Goal: Task Accomplishment & Management: Manage account settings

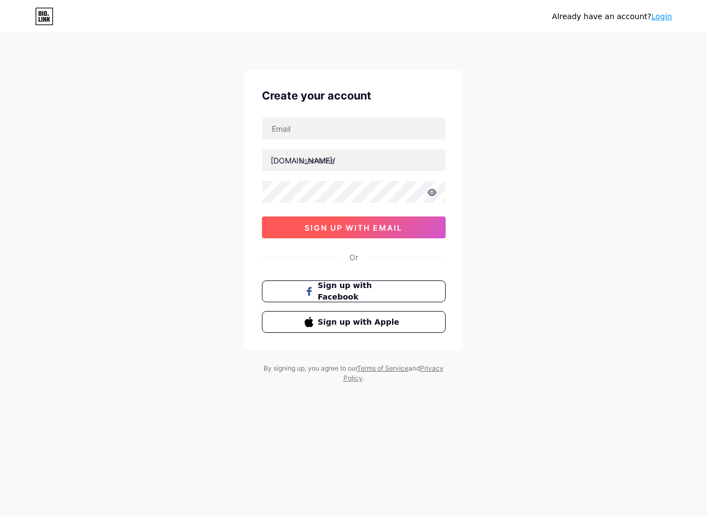
click at [350, 230] on span "sign up with email" at bounding box center [354, 227] width 98 height 9
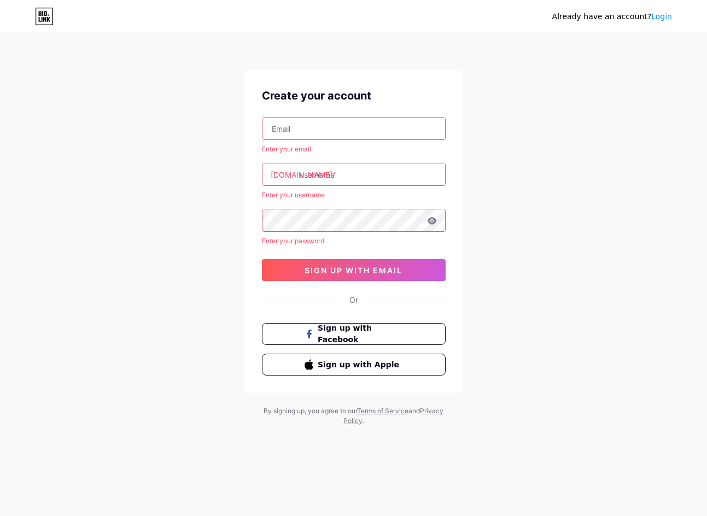
click at [311, 125] on input "text" at bounding box center [353, 129] width 183 height 22
type input "[EMAIL_ADDRESS][DOMAIN_NAME]"
click at [318, 177] on input "text" at bounding box center [353, 174] width 183 height 22
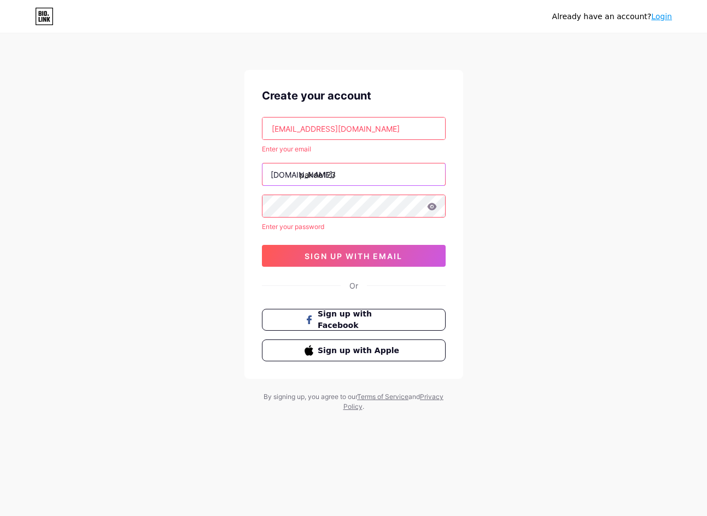
type input "pakde123"
click at [216, 244] on div "Already have an account? Login Create your account [EMAIL_ADDRESS][DOMAIN_NAME]…" at bounding box center [353, 223] width 707 height 447
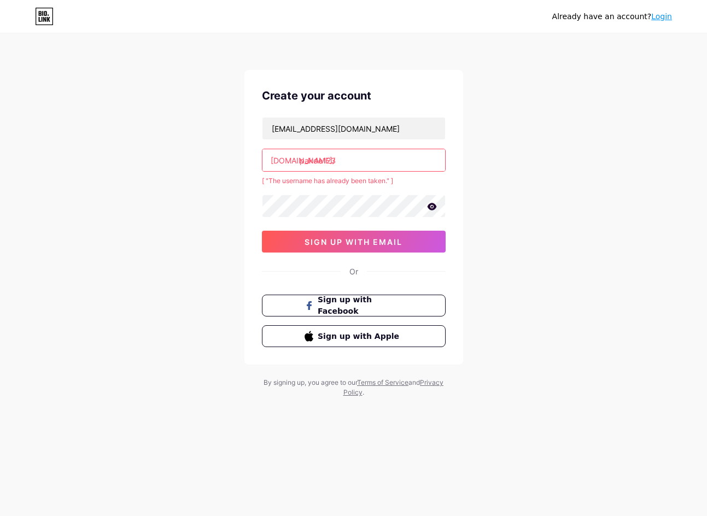
click at [364, 153] on input "pakde123" at bounding box center [353, 160] width 183 height 22
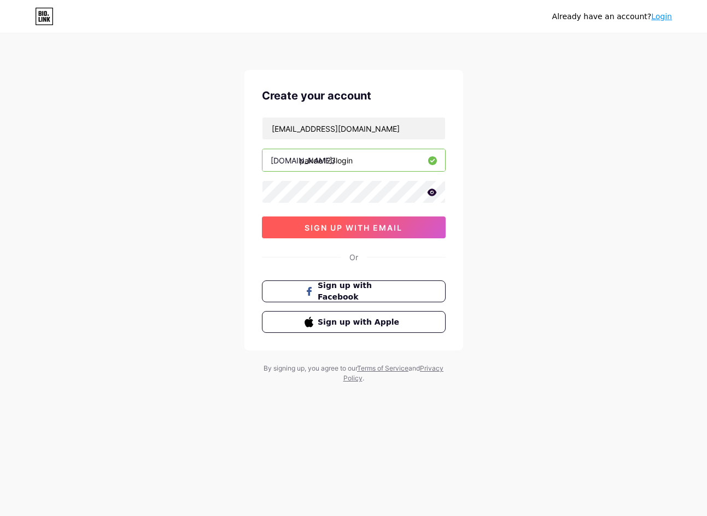
type input "pakde123login"
click at [382, 224] on span "sign up with email" at bounding box center [354, 227] width 98 height 9
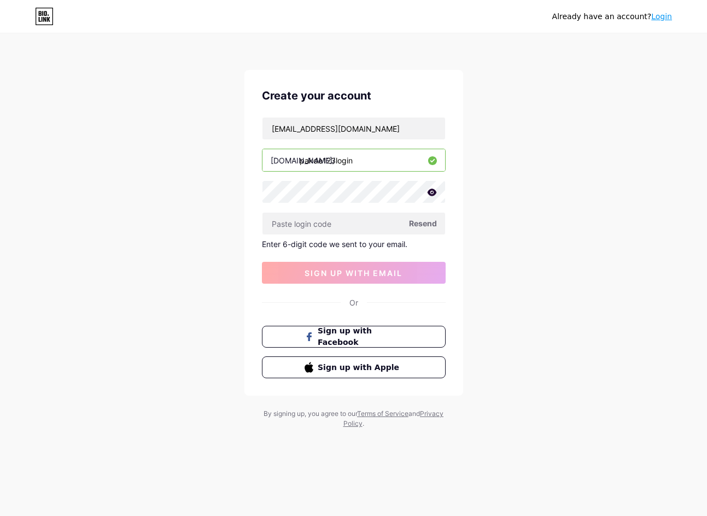
click at [417, 226] on span "Resend" at bounding box center [423, 223] width 28 height 11
click at [317, 226] on input "text" at bounding box center [353, 224] width 183 height 22
paste input "802763"
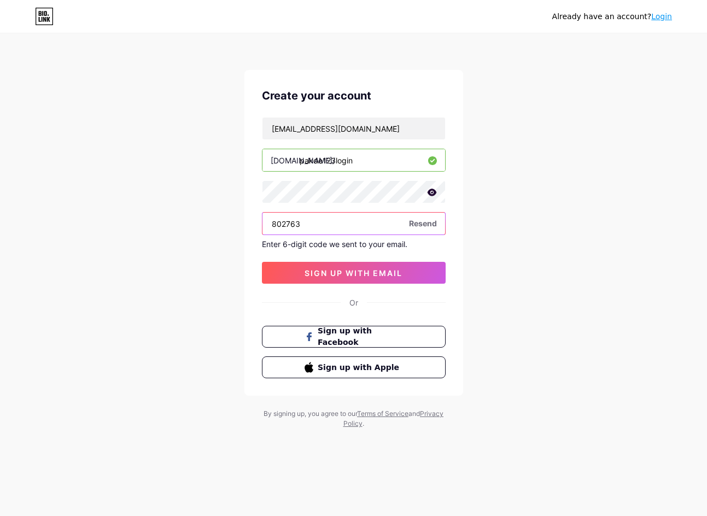
type input "802763"
click at [359, 284] on div "Create your account [EMAIL_ADDRESS][DOMAIN_NAME] [DOMAIN_NAME]/ pakde123login 8…" at bounding box center [353, 233] width 219 height 326
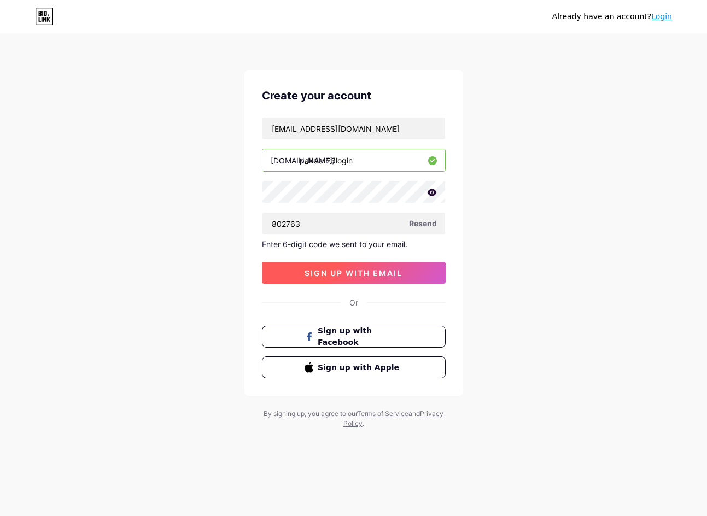
click at [365, 273] on span "sign up with email" at bounding box center [354, 272] width 98 height 9
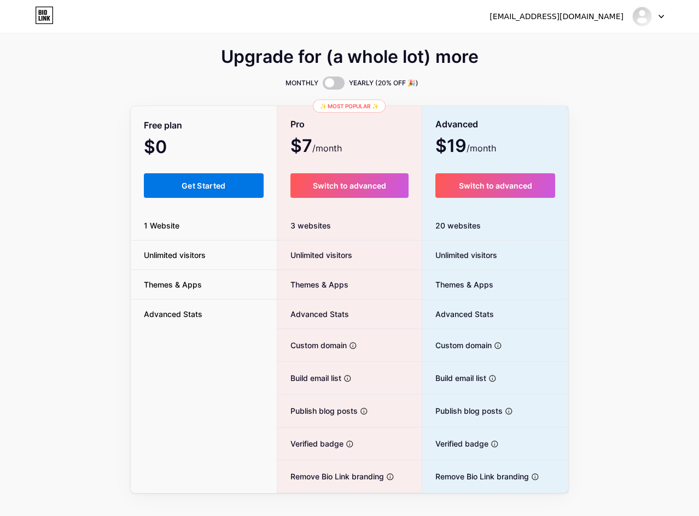
click at [214, 190] on button "Get Started" at bounding box center [204, 185] width 120 height 25
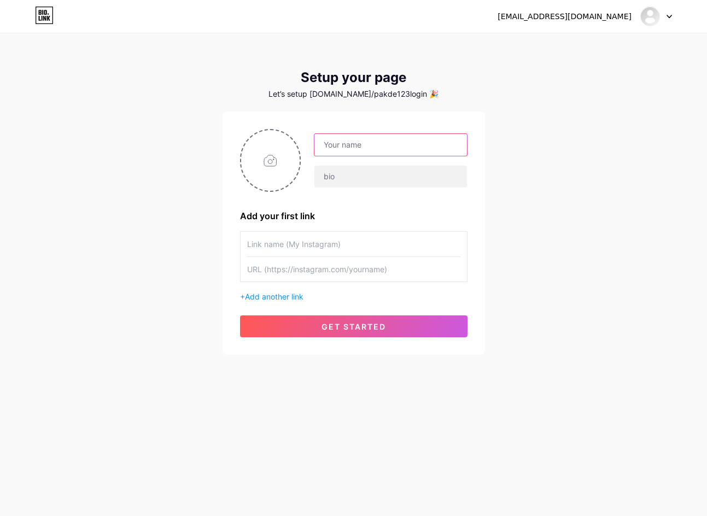
click at [369, 150] on input "text" at bounding box center [390, 145] width 152 height 22
type input "pakde123"
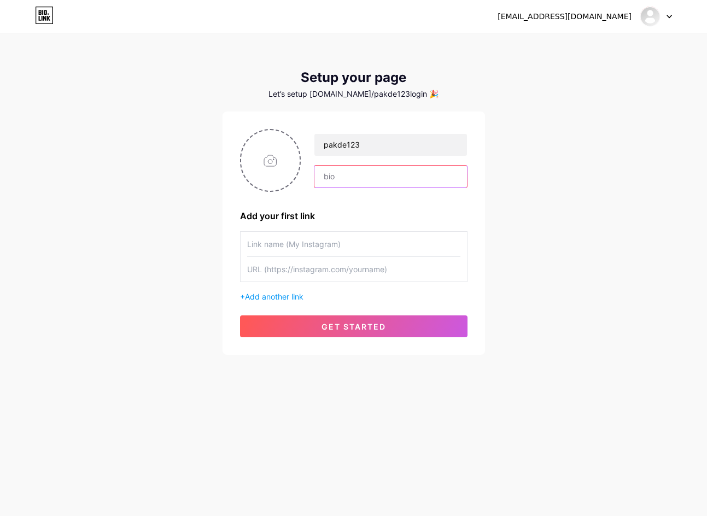
click at [335, 184] on input "text" at bounding box center [390, 177] width 152 height 22
click at [363, 167] on input "text" at bounding box center [390, 177] width 152 height 22
paste input "🎮 Pusat123: Game Online Favorit Anak Millenial! 🌟"
type input "🎮 Pusat123: Game Online Favorit Anak Millenial! 🌟"
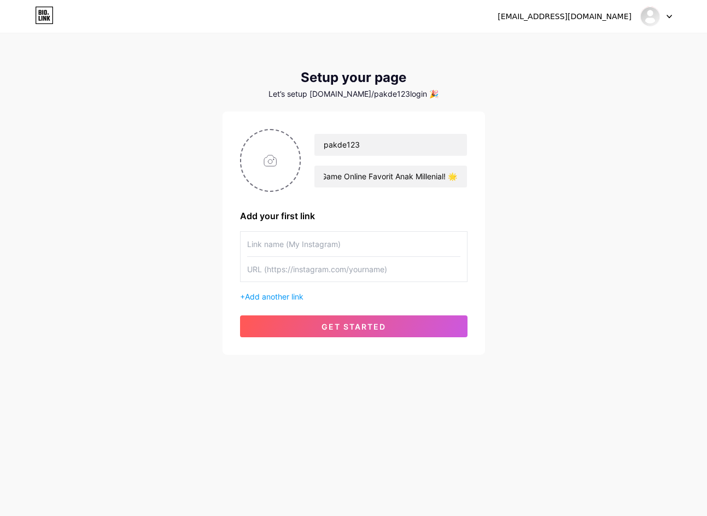
click at [301, 250] on input "text" at bounding box center [353, 244] width 213 height 25
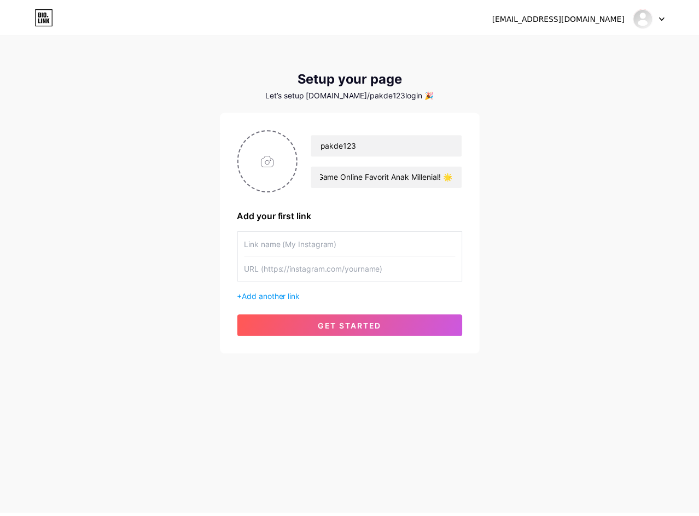
scroll to position [0, 0]
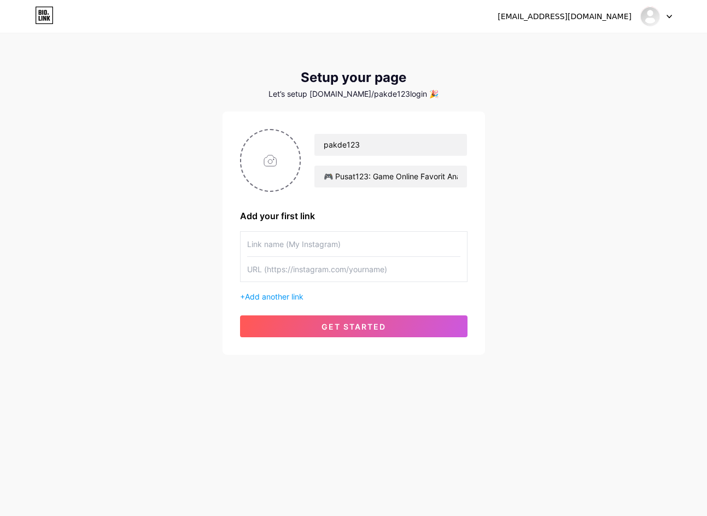
paste input "[URL][DOMAIN_NAME]"
type input "[URL][DOMAIN_NAME]"
click at [364, 241] on input "text" at bounding box center [353, 244] width 213 height 25
paste input "[URL][DOMAIN_NAME]"
type input "[URL][DOMAIN_NAME]"
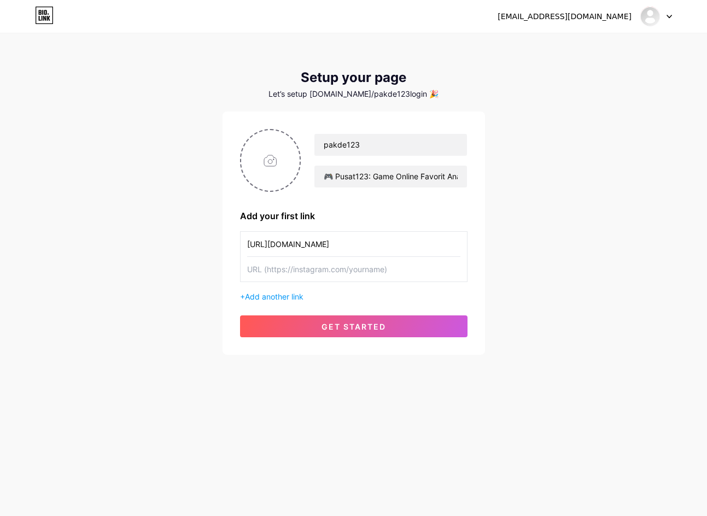
click at [413, 243] on input "[URL][DOMAIN_NAME]" at bounding box center [353, 244] width 213 height 25
click at [284, 296] on span "Add another link" at bounding box center [274, 296] width 59 height 9
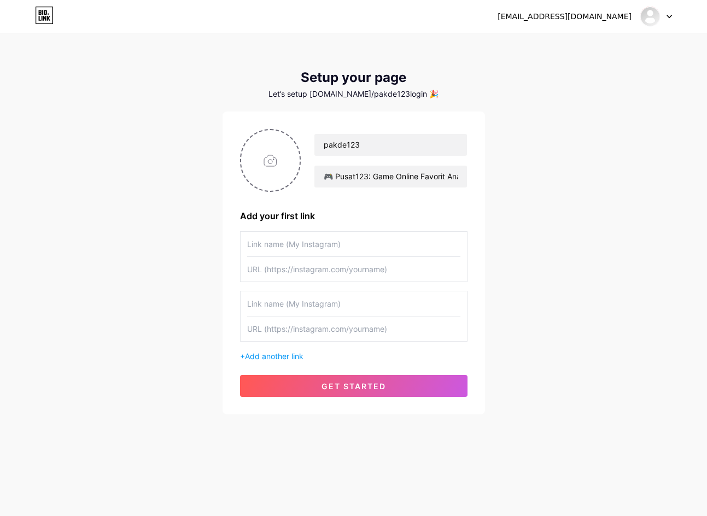
click at [241, 353] on div "+ Add another link" at bounding box center [353, 356] width 227 height 11
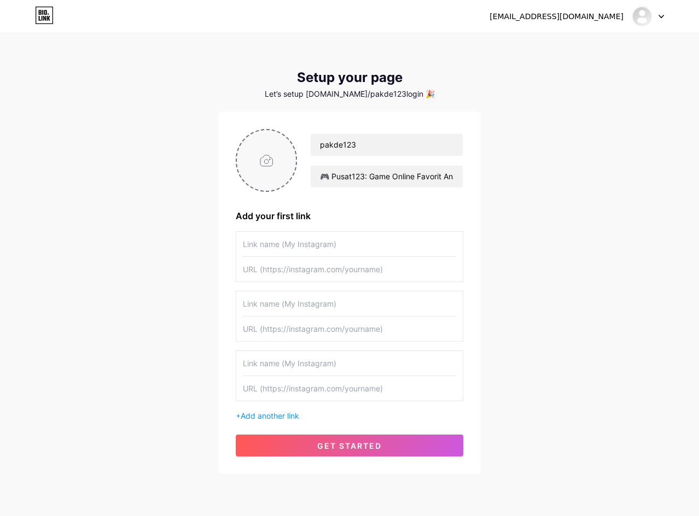
click at [259, 154] on input "file" at bounding box center [266, 160] width 59 height 61
type input "C:\fakepath\Lucky!.png"
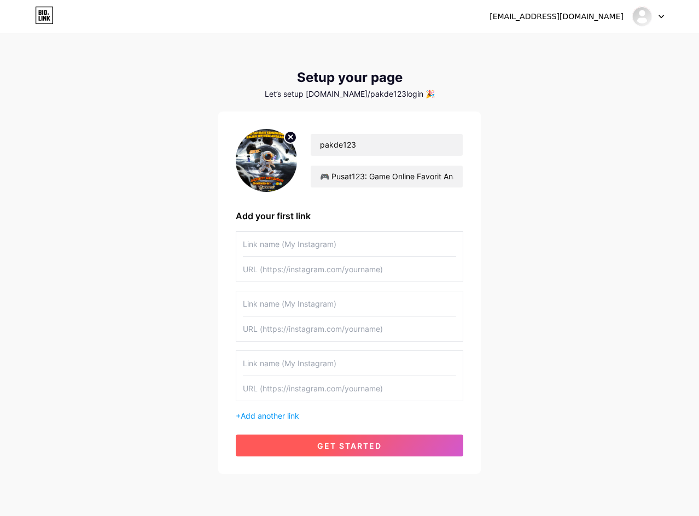
click at [326, 456] on button "get started" at bounding box center [349, 446] width 227 height 22
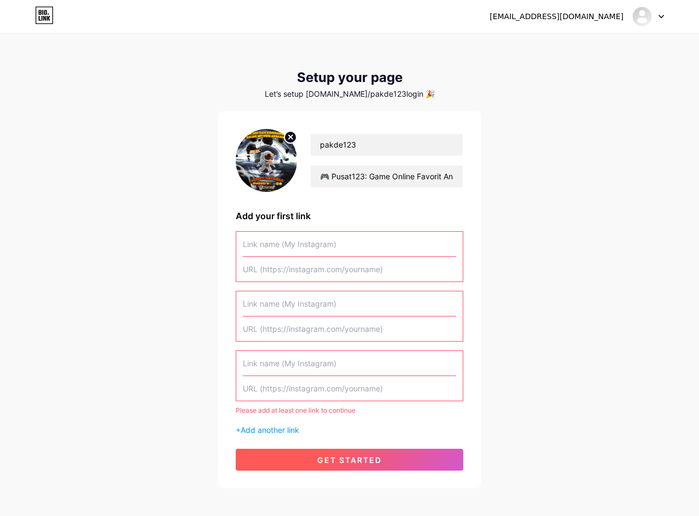
click at [324, 457] on span "get started" at bounding box center [349, 460] width 65 height 9
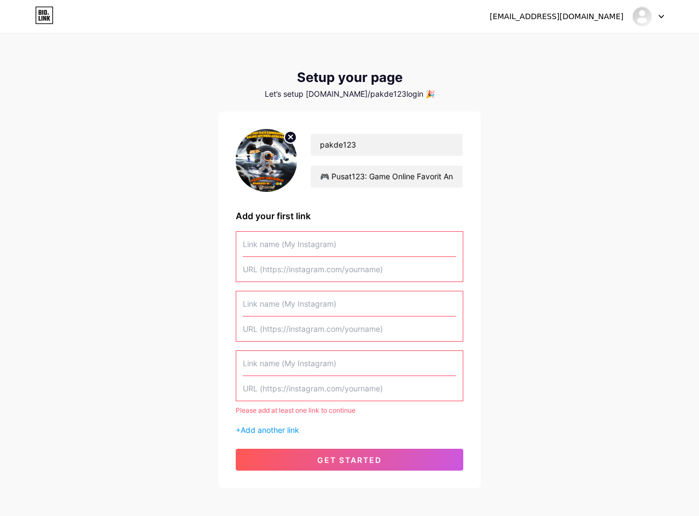
click at [260, 411] on div "Please add at least one link to continue" at bounding box center [349, 411] width 227 height 10
drag, startPoint x: 277, startPoint y: 377, endPoint x: 232, endPoint y: 337, distance: 60.4
click at [236, 390] on div at bounding box center [349, 376] width 227 height 51
click at [284, 237] on input "text" at bounding box center [349, 244] width 213 height 25
paste input "[URL][DOMAIN_NAME]"
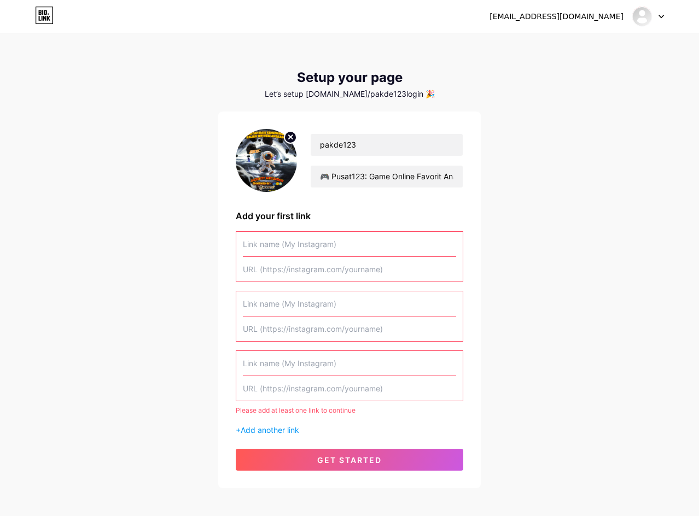
type input "[URL][DOMAIN_NAME]"
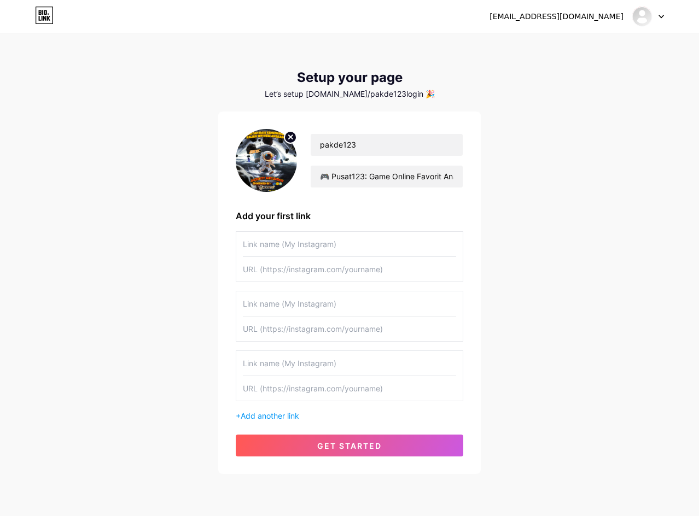
click at [299, 271] on input "text" at bounding box center [349, 269] width 213 height 25
paste input "[URL][DOMAIN_NAME]"
type input "[URL][DOMAIN_NAME]"
click at [291, 245] on input "text" at bounding box center [349, 244] width 213 height 25
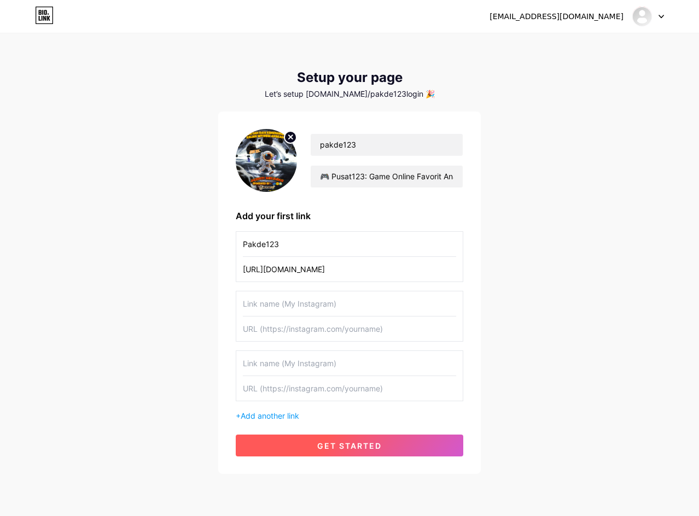
type input "Pakde123"
click at [346, 450] on span "get started" at bounding box center [349, 445] width 65 height 9
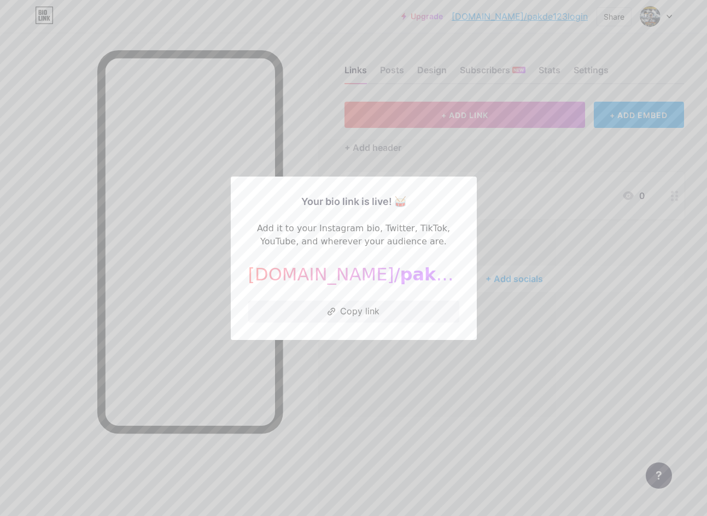
click at [307, 358] on div at bounding box center [353, 258] width 707 height 516
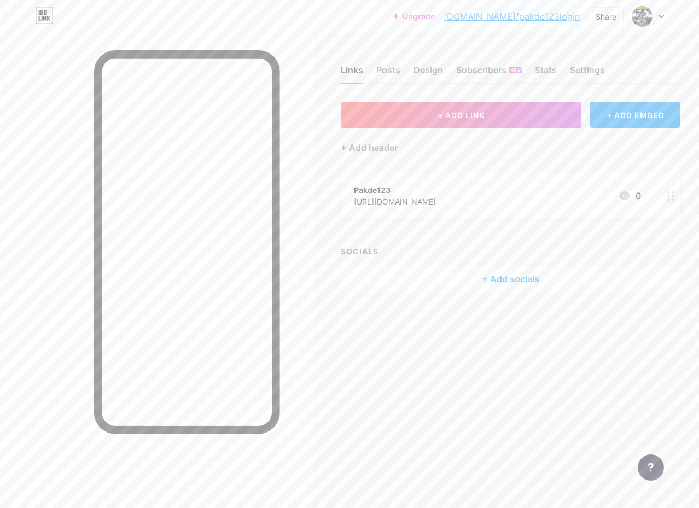
click at [673, 206] on div at bounding box center [671, 195] width 19 height 47
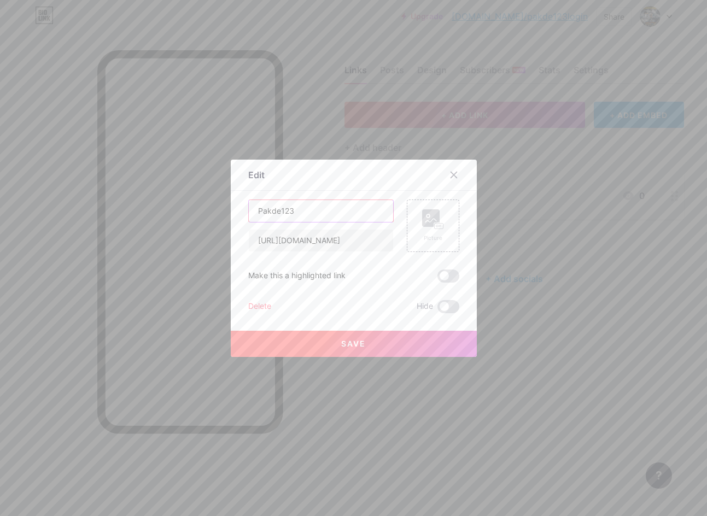
click at [339, 209] on input "Pakde123" at bounding box center [321, 211] width 144 height 22
paste input "Login"
type input "Login Pakde123"
click at [434, 225] on rect at bounding box center [438, 225] width 9 height 5
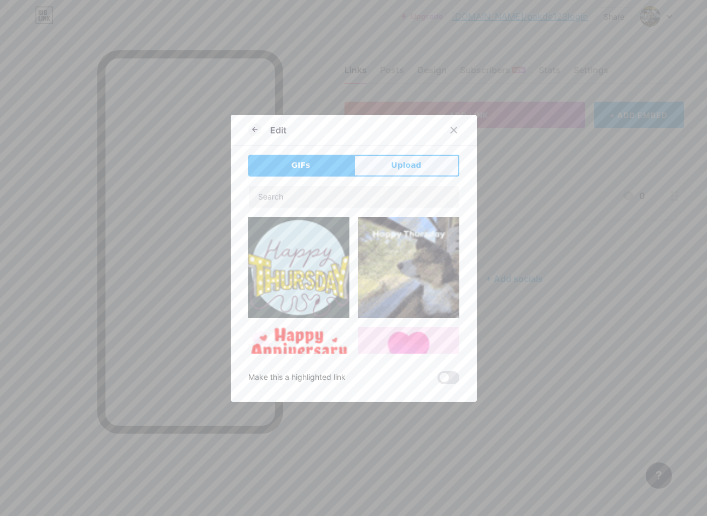
click at [375, 169] on button "Upload" at bounding box center [407, 166] width 106 height 22
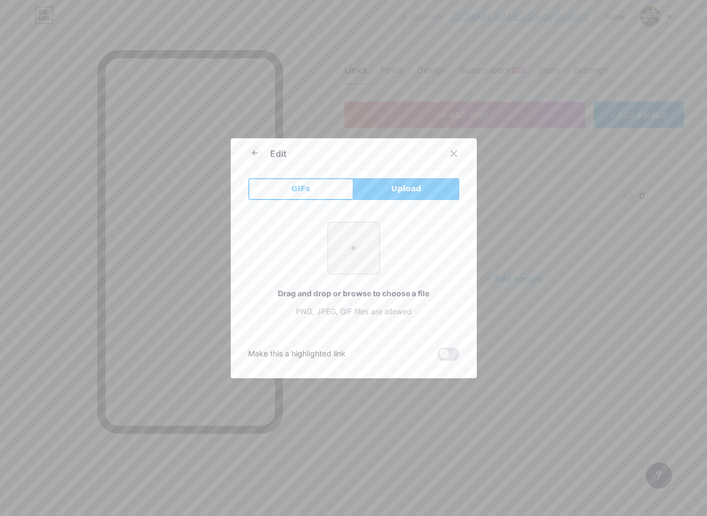
click at [346, 242] on input "file" at bounding box center [353, 248] width 51 height 51
type input "C:\fakepath\signal-2025-08-12-171711_003.png"
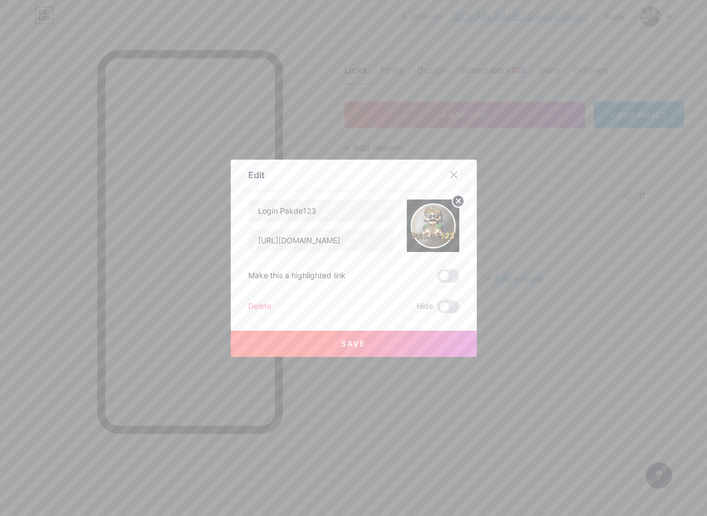
click at [369, 339] on button "Save" at bounding box center [354, 344] width 246 height 26
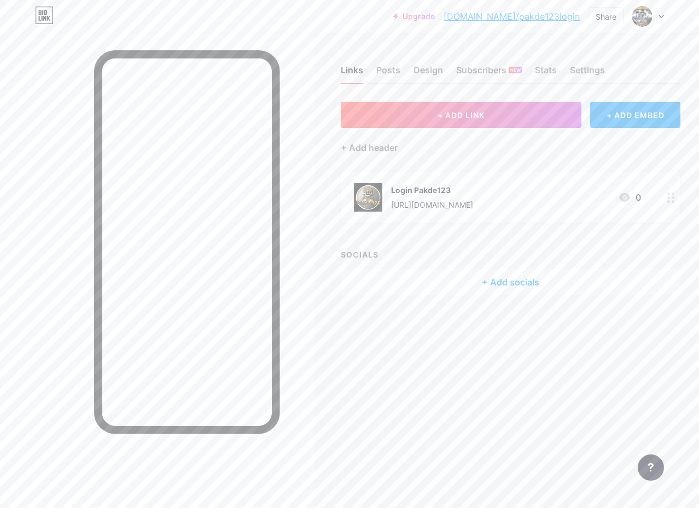
click at [481, 283] on div "+ Add socials" at bounding box center [511, 282] width 340 height 26
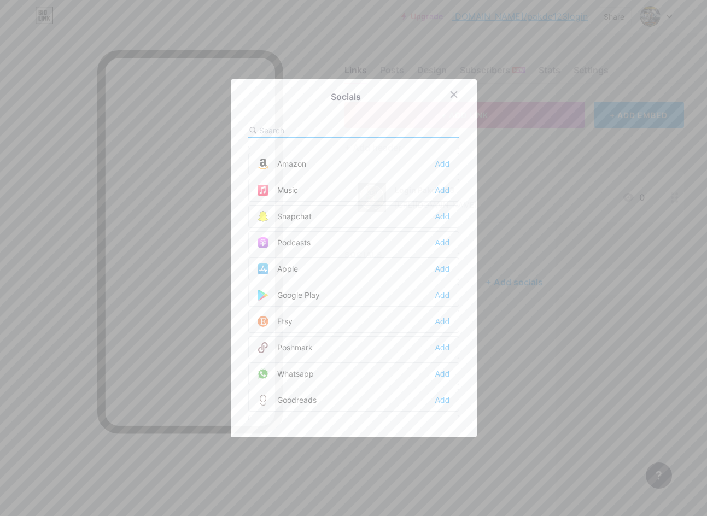
scroll to position [875, 0]
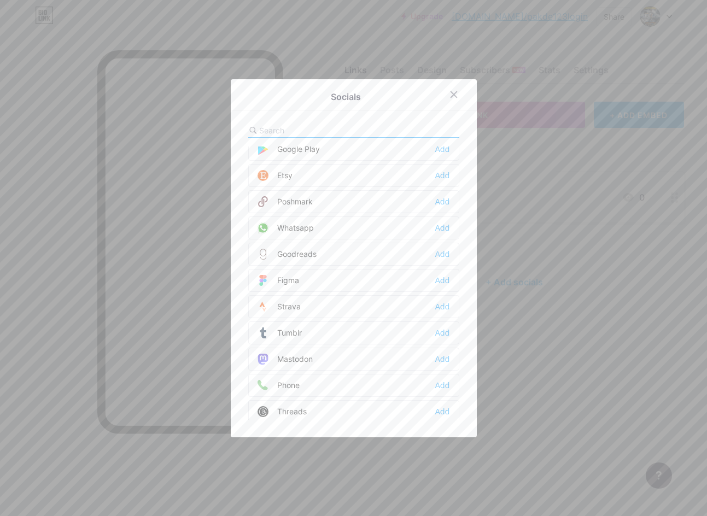
click at [307, 120] on div "Socials Email Add Facebook Add Twitter Add Instagram Add Youtube Add Buy Me a C…" at bounding box center [354, 258] width 246 height 358
click at [303, 126] on input "text" at bounding box center [319, 130] width 121 height 11
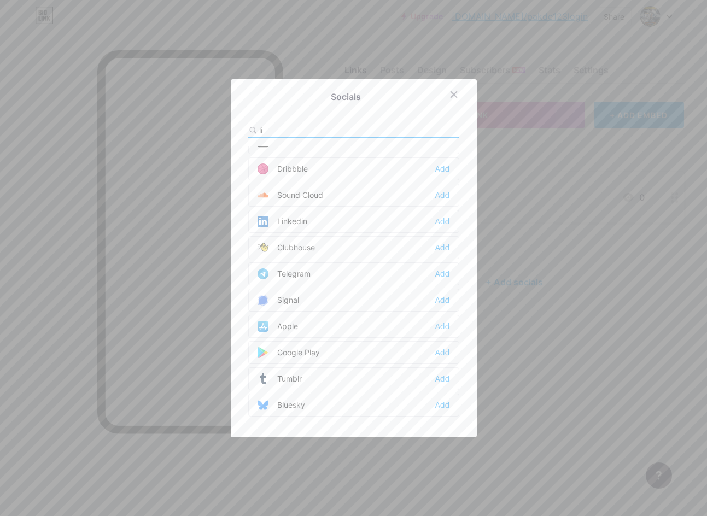
scroll to position [0, 0]
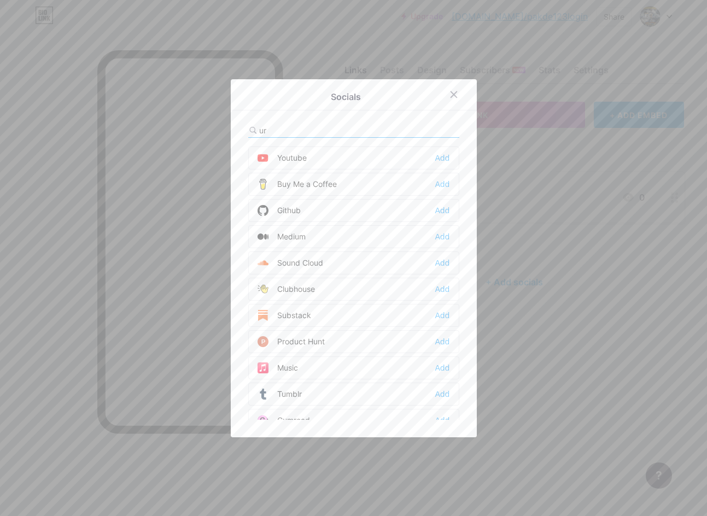
type input "url"
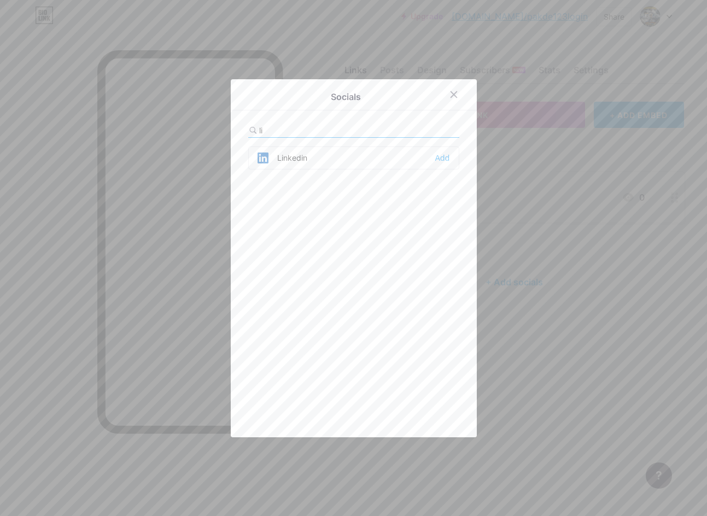
type input "l"
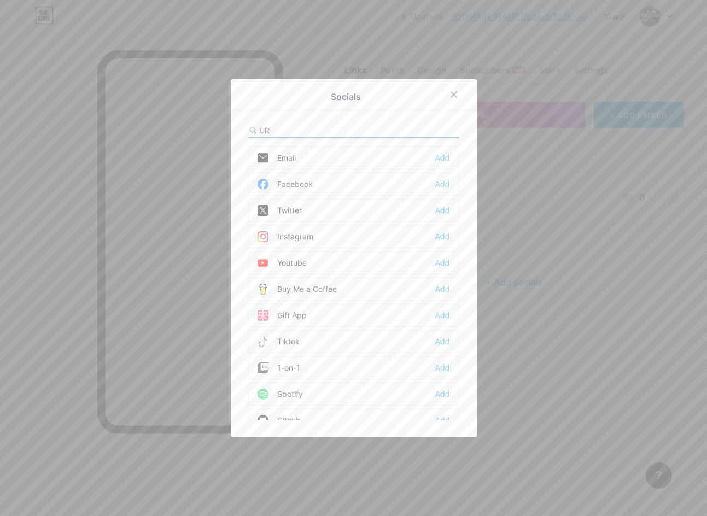
type input "URL"
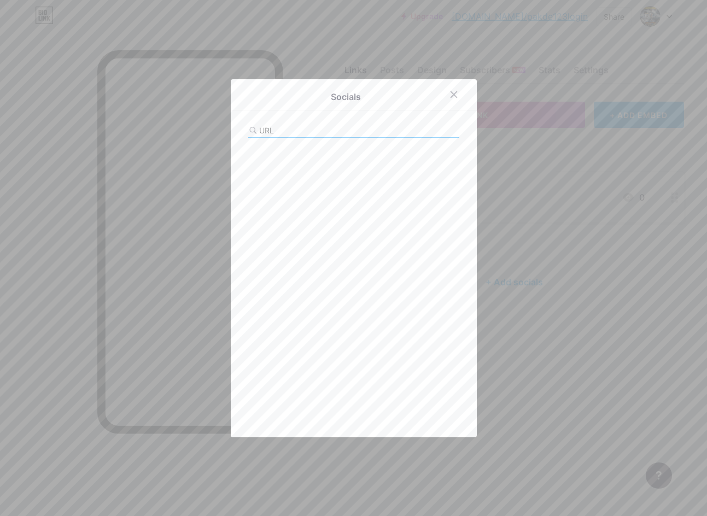
click at [320, 127] on input "URL" at bounding box center [319, 130] width 121 height 11
click at [451, 94] on icon at bounding box center [454, 94] width 6 height 6
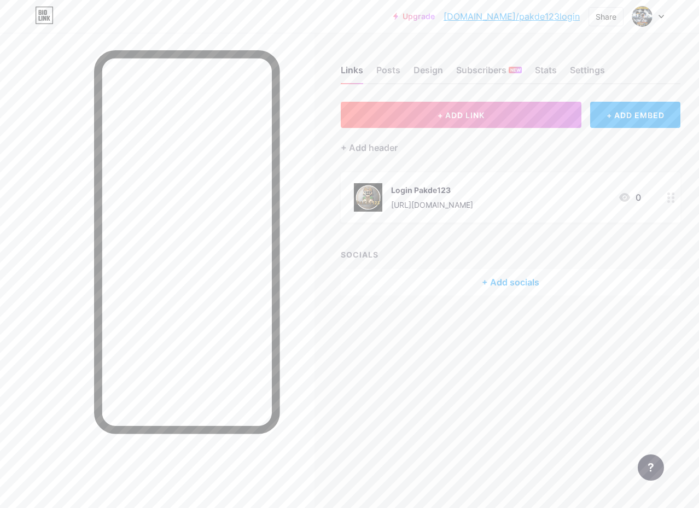
click at [497, 286] on div "+ Add socials" at bounding box center [511, 282] width 340 height 26
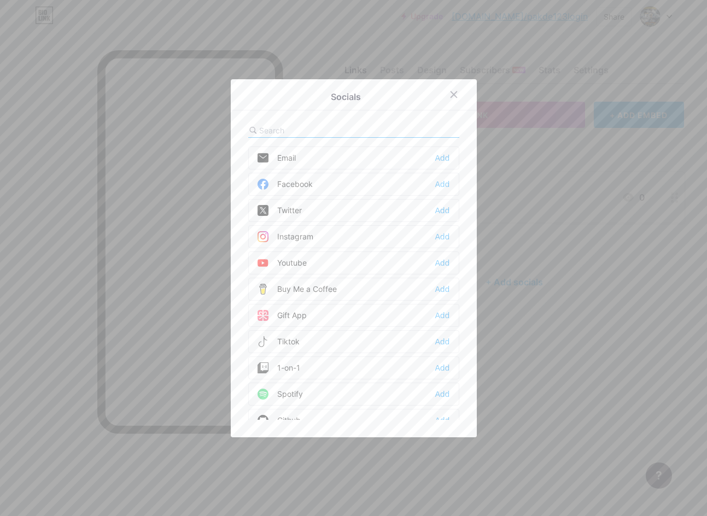
click at [311, 232] on div "Instagram Add" at bounding box center [353, 236] width 211 height 23
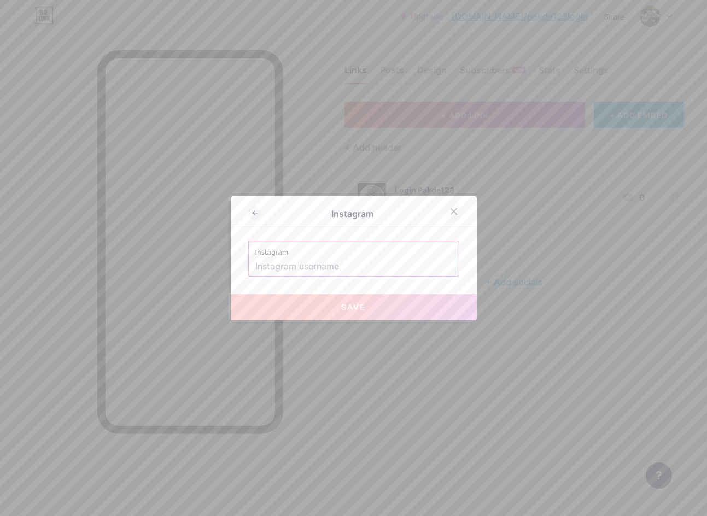
click at [451, 212] on icon at bounding box center [453, 211] width 9 height 9
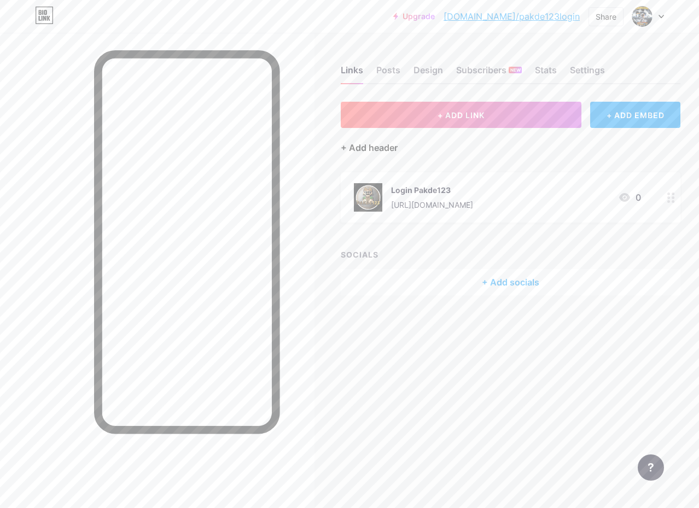
click at [369, 145] on div "+ Add header" at bounding box center [369, 147] width 57 height 13
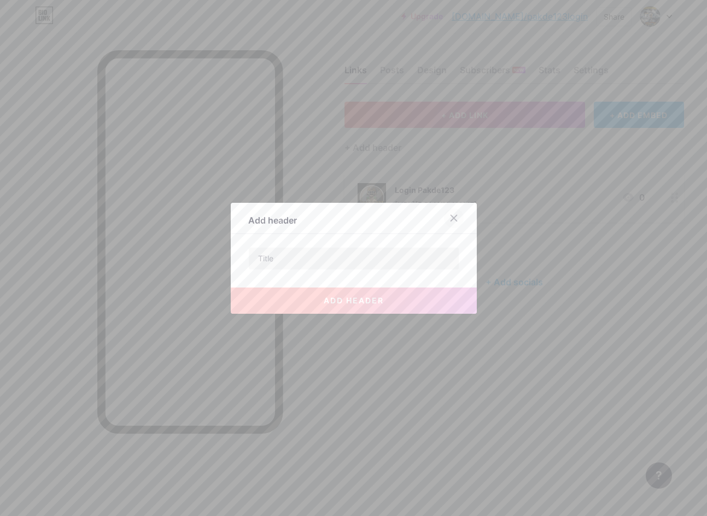
click at [452, 223] on div at bounding box center [454, 218] width 20 height 20
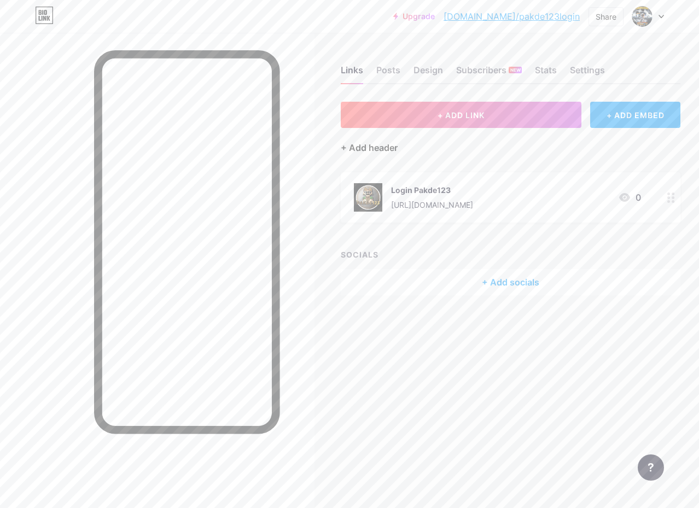
click at [384, 143] on div "+ Add header" at bounding box center [369, 147] width 57 height 13
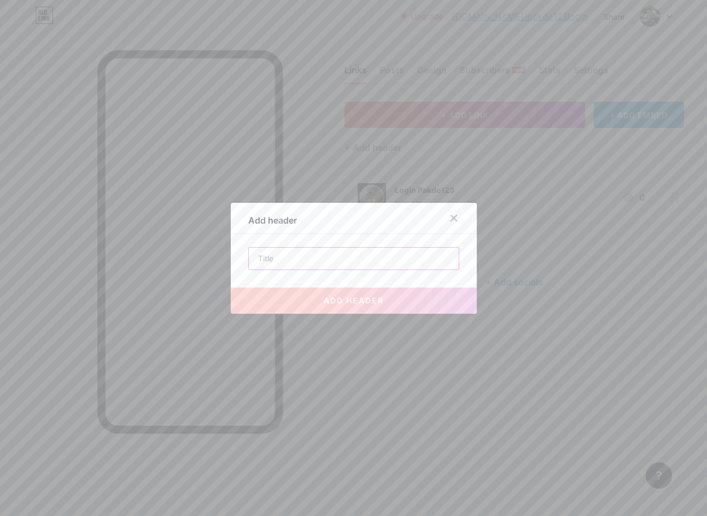
click at [316, 259] on input "text" at bounding box center [354, 259] width 210 height 22
paste input "🎮 Pusat123: Game Online Favorit Anak Millenial! 🌟"
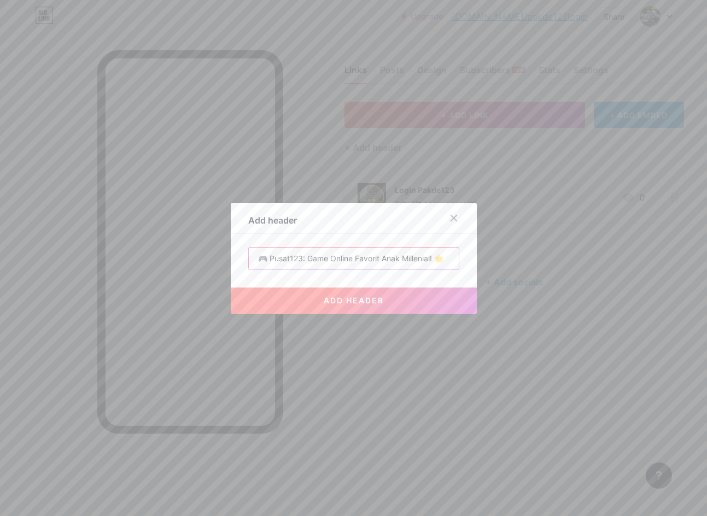
type input "🎮 Pusat123: Game Online Favorit Anak Millenial! 🌟"
click at [351, 296] on span "add header" at bounding box center [354, 300] width 60 height 9
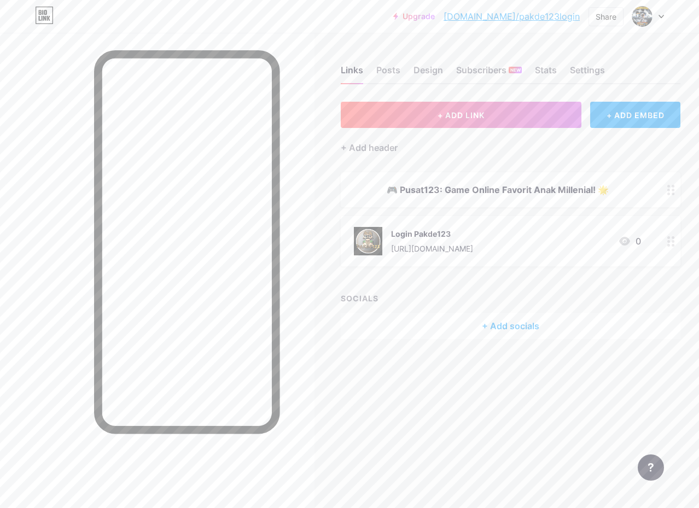
click at [668, 188] on div at bounding box center [671, 189] width 19 height 35
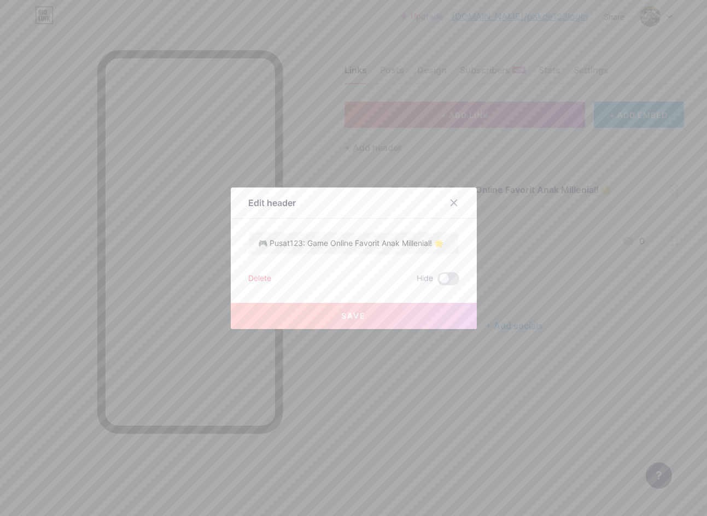
click at [671, 191] on div at bounding box center [353, 258] width 707 height 516
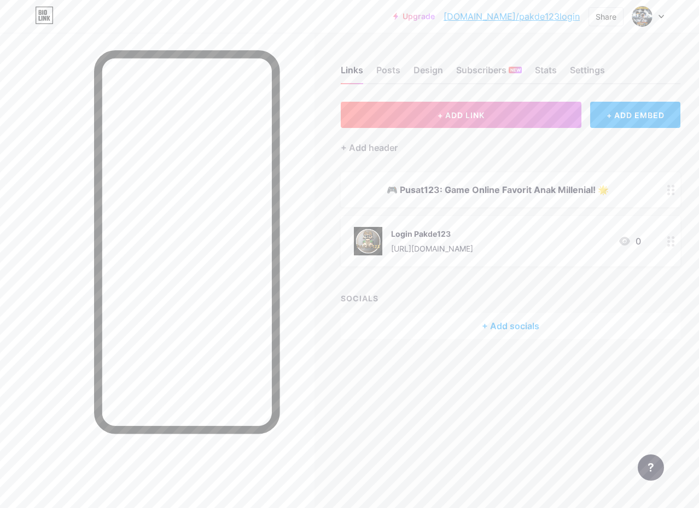
click at [670, 189] on circle at bounding box center [668, 190] width 3 height 3
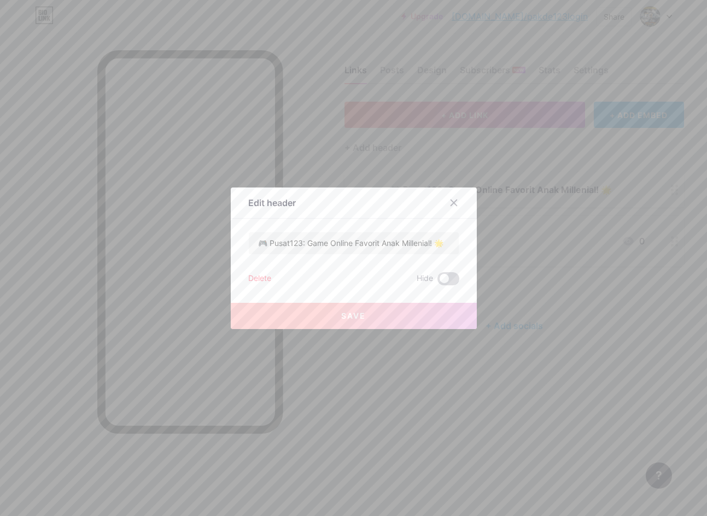
click at [442, 279] on span at bounding box center [448, 278] width 22 height 13
click at [437, 282] on input "checkbox" at bounding box center [437, 282] width 0 height 0
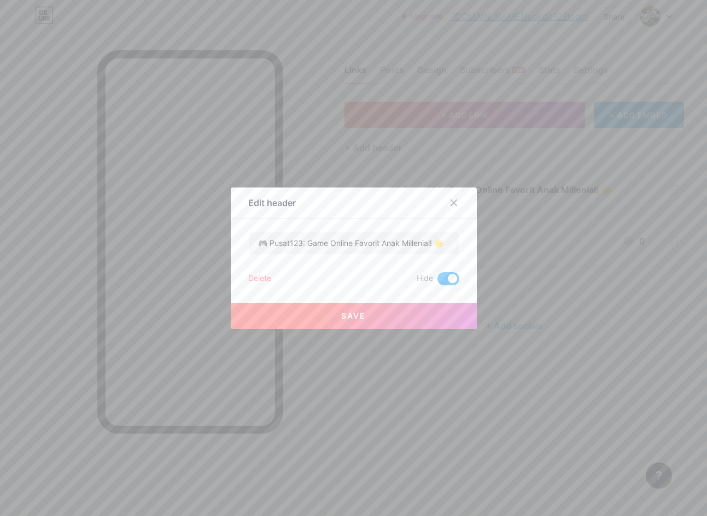
click at [442, 278] on span at bounding box center [448, 278] width 22 height 13
click at [437, 282] on input "checkbox" at bounding box center [437, 282] width 0 height 0
click at [252, 278] on div "Delete" at bounding box center [259, 278] width 23 height 13
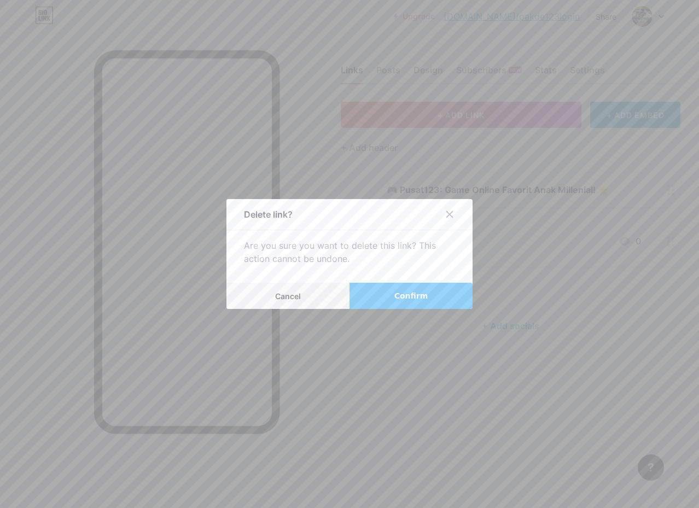
click at [383, 305] on button "Confirm" at bounding box center [410, 296] width 123 height 26
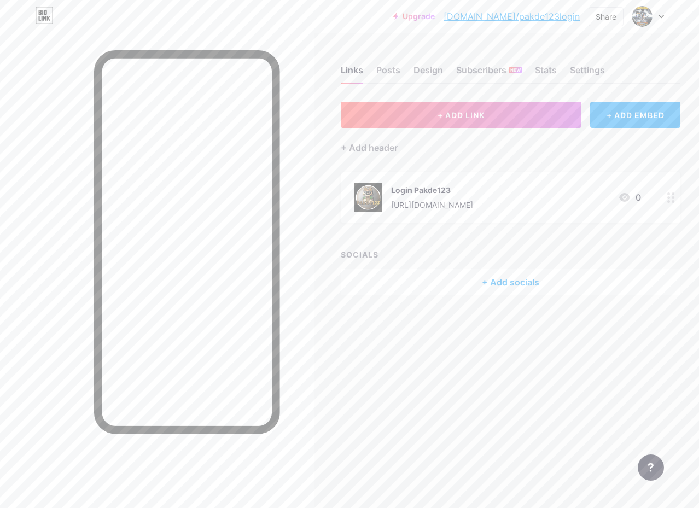
click at [674, 197] on circle at bounding box center [672, 197] width 3 height 3
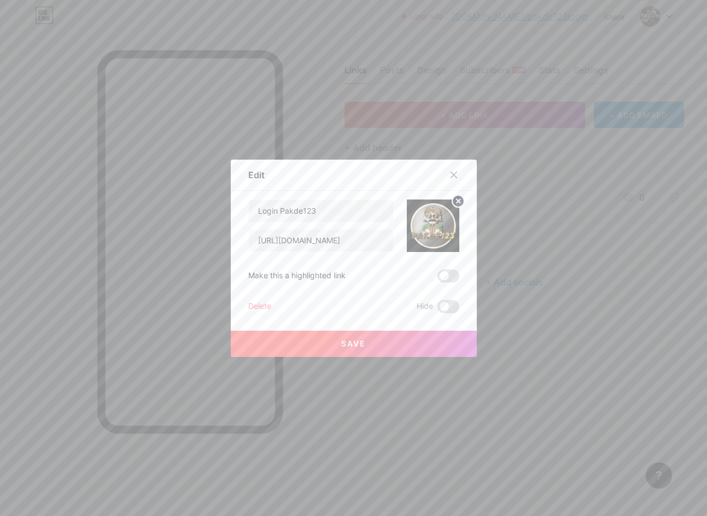
click at [308, 272] on div "Make this a highlighted link" at bounding box center [296, 276] width 97 height 13
click at [344, 344] on span "Save" at bounding box center [353, 343] width 25 height 9
click at [451, 175] on icon at bounding box center [454, 175] width 6 height 6
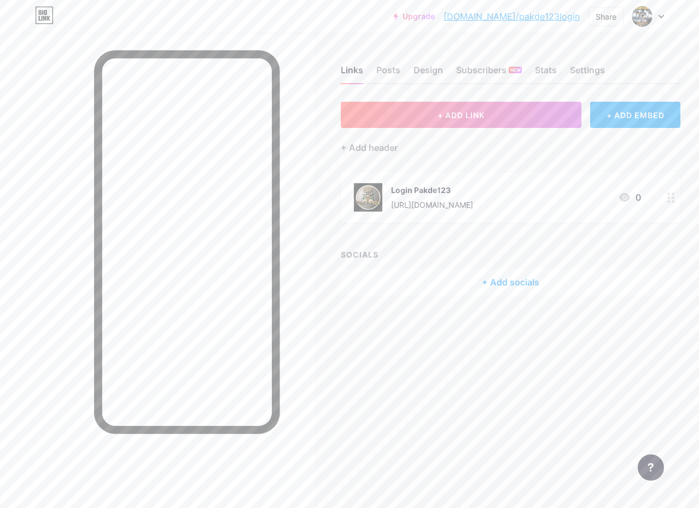
click at [474, 288] on div "+ Add socials" at bounding box center [511, 282] width 340 height 26
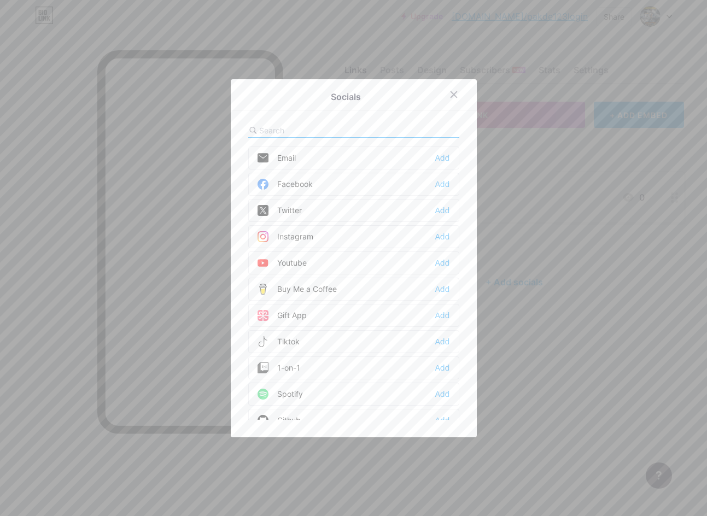
click at [296, 131] on input "text" at bounding box center [319, 130] width 121 height 11
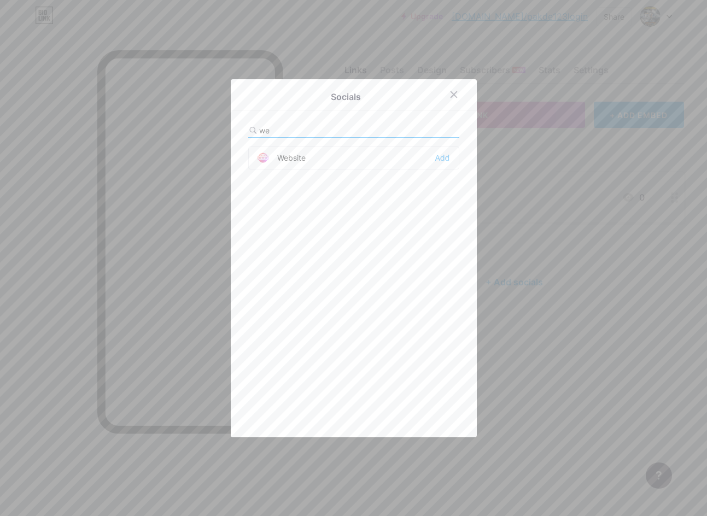
type input "we"
click at [324, 159] on div "Website Add" at bounding box center [353, 158] width 211 height 23
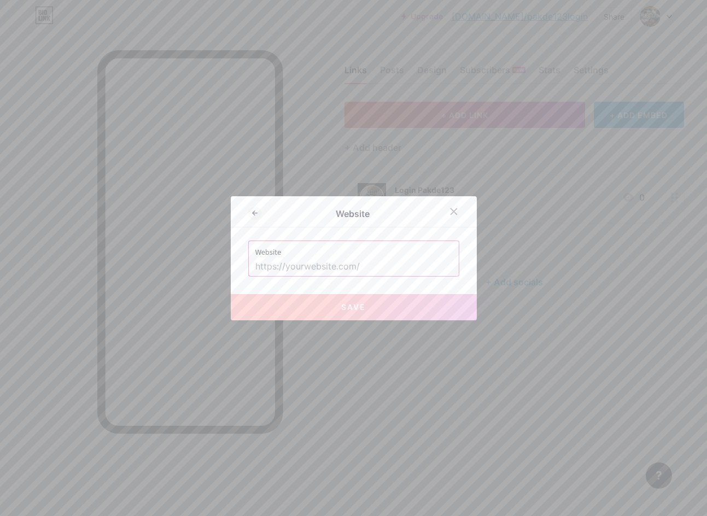
click at [334, 280] on div "Website Website Save" at bounding box center [354, 258] width 246 height 124
click at [326, 270] on input "text" at bounding box center [353, 267] width 197 height 19
paste input "[URL][DOMAIN_NAME]"
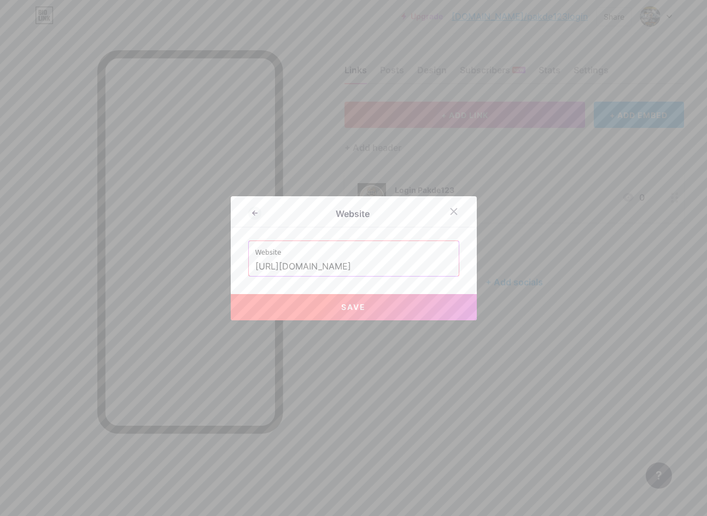
type input "[URL][DOMAIN_NAME]"
click at [322, 303] on button "Save" at bounding box center [354, 307] width 246 height 26
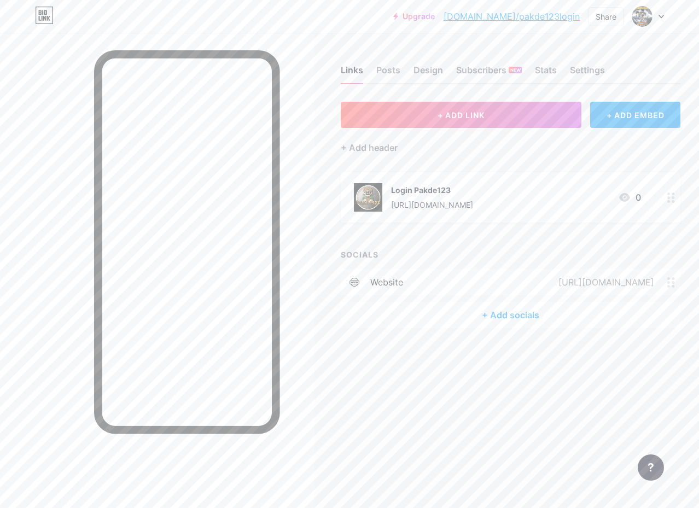
click at [398, 287] on div "website" at bounding box center [386, 282] width 33 height 13
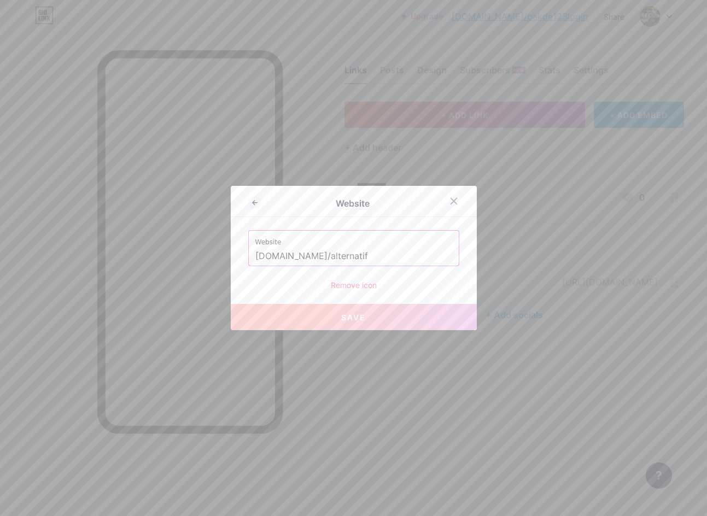
click at [357, 318] on span "Save" at bounding box center [353, 317] width 25 height 9
click at [453, 205] on icon at bounding box center [453, 201] width 9 height 9
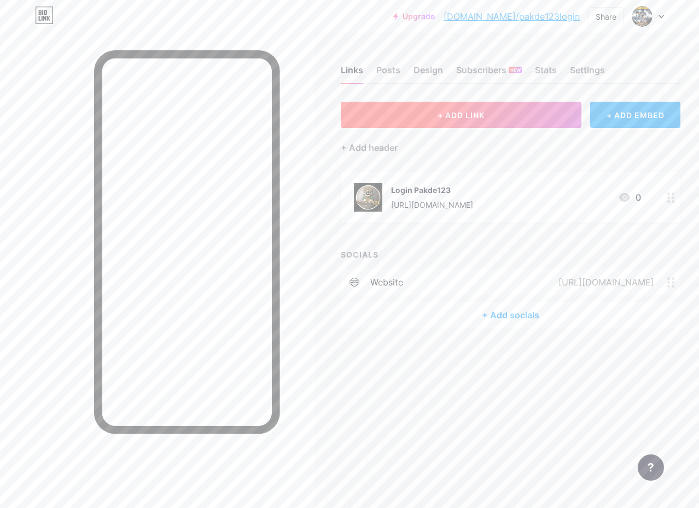
click at [517, 116] on button "+ ADD LINK" at bounding box center [461, 115] width 241 height 26
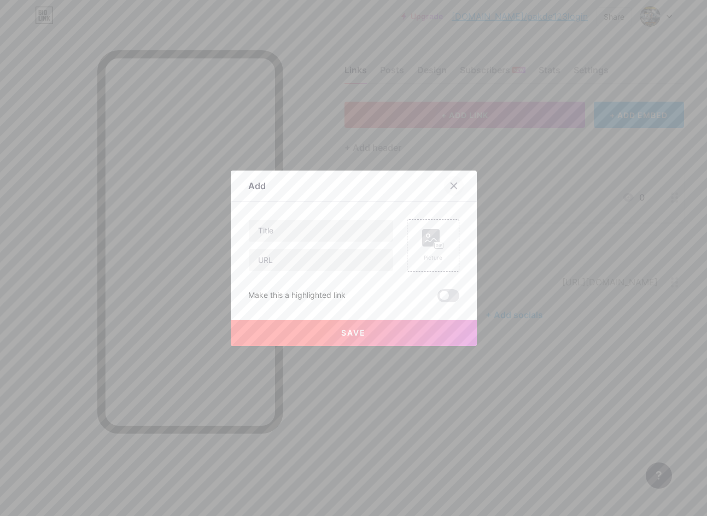
click at [446, 191] on div at bounding box center [454, 186] width 20 height 20
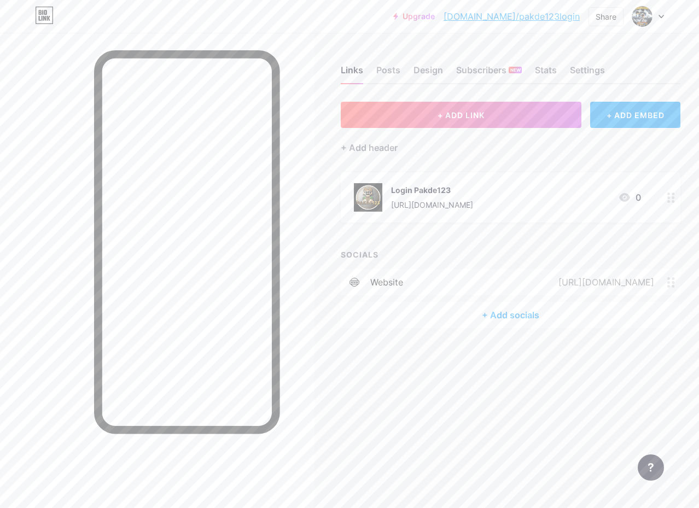
click at [666, 281] on div "[URL][DOMAIN_NAME]" at bounding box center [604, 282] width 126 height 13
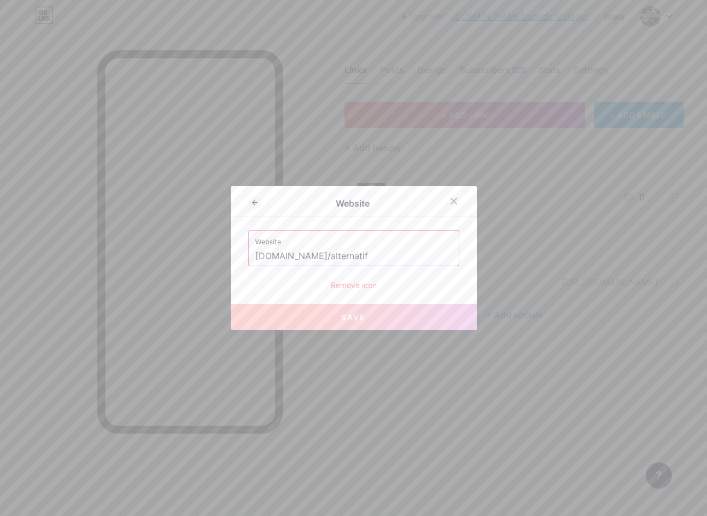
click at [341, 288] on div "Remove icon" at bounding box center [353, 284] width 211 height 11
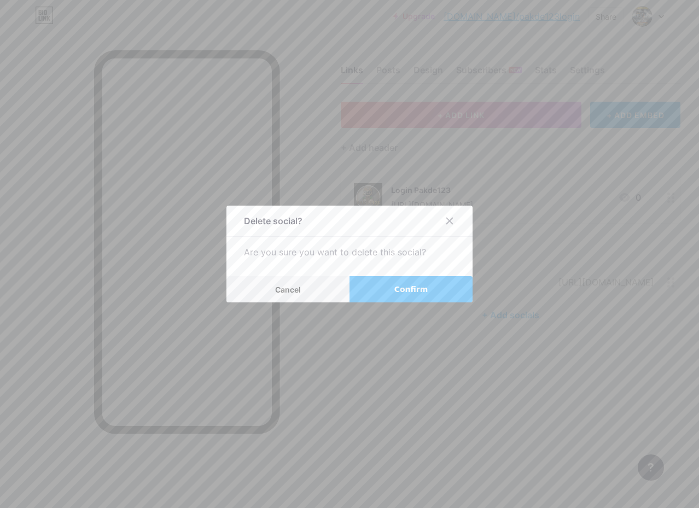
click at [374, 295] on button "Confirm" at bounding box center [410, 289] width 123 height 26
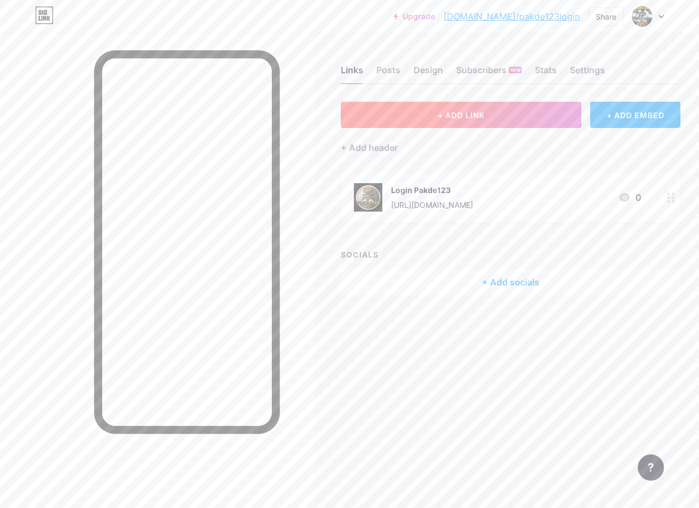
click at [520, 116] on button "+ ADD LINK" at bounding box center [461, 115] width 241 height 26
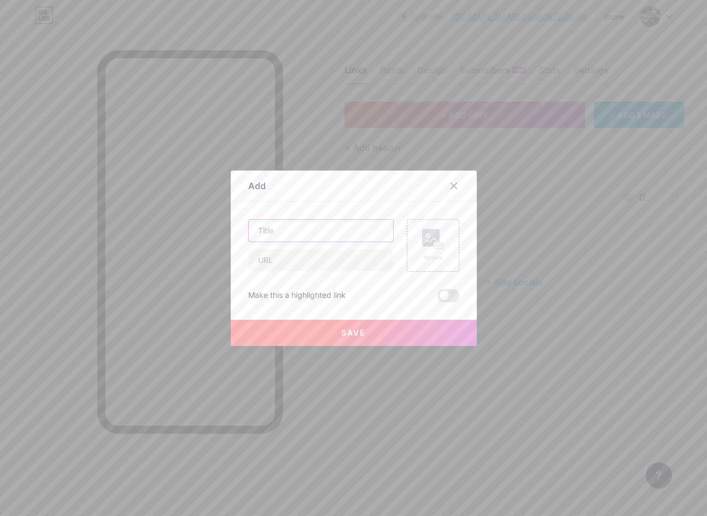
click at [285, 236] on input "text" at bounding box center [321, 231] width 144 height 22
paste input "Daftar Pakde123"
type input "Daftar Pakde123"
drag, startPoint x: 290, startPoint y: 271, endPoint x: 295, endPoint y: 275, distance: 6.2
click at [290, 271] on input "text" at bounding box center [321, 260] width 144 height 22
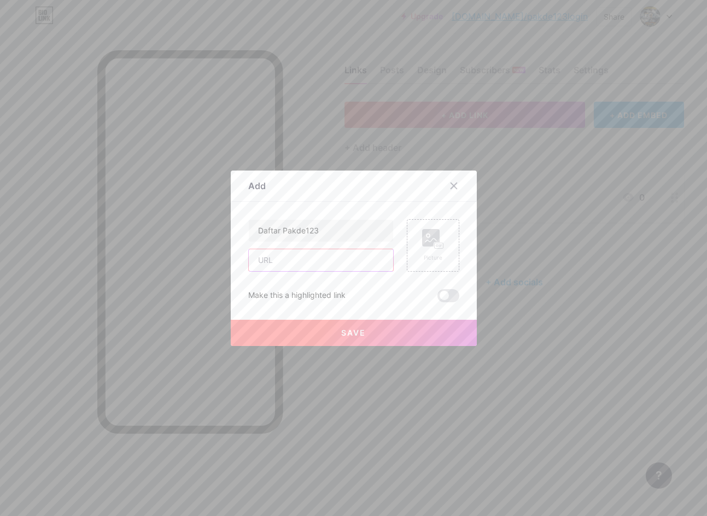
paste input "[URL][DOMAIN_NAME]"
type input "[URL][DOMAIN_NAME]"
click at [427, 236] on circle at bounding box center [428, 235] width 3 height 3
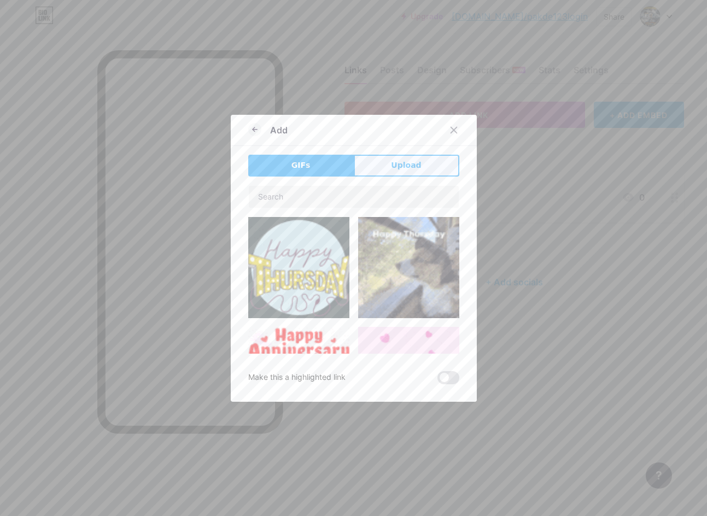
click at [397, 163] on span "Upload" at bounding box center [406, 165] width 30 height 11
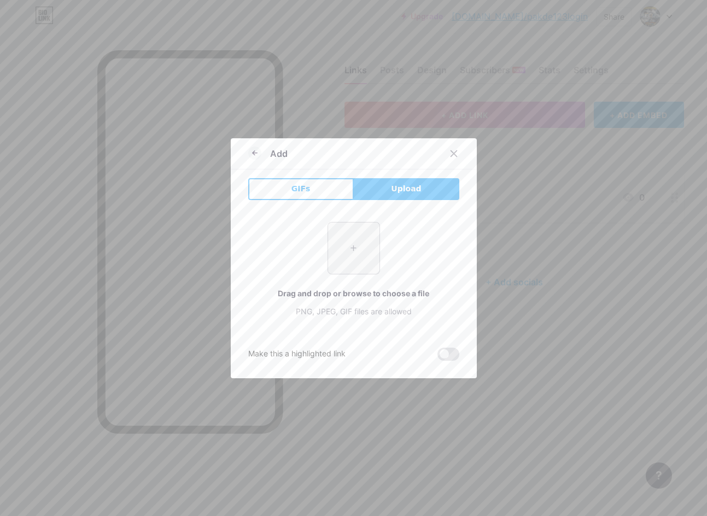
click at [359, 254] on input "file" at bounding box center [353, 248] width 51 height 51
type input "C:\fakepath\signal-2025-08-12-171711_003.png"
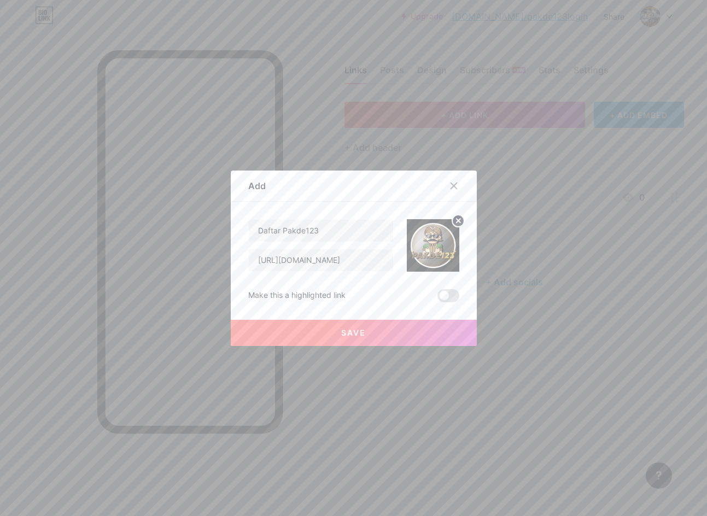
click at [343, 328] on span "Save" at bounding box center [353, 332] width 25 height 9
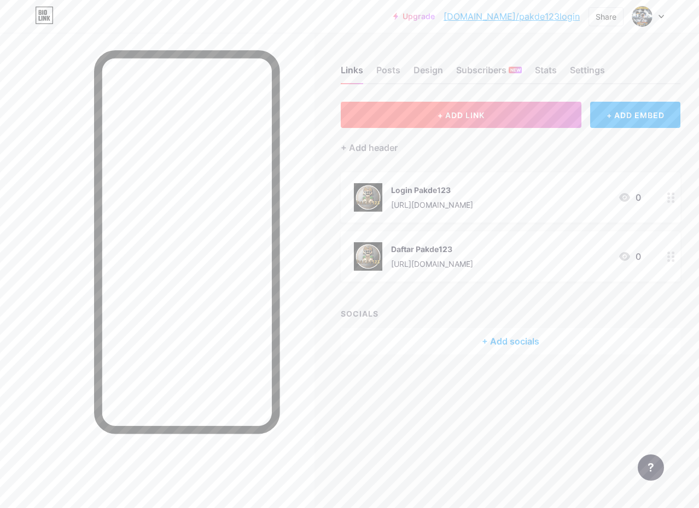
click at [402, 124] on button "+ ADD LINK" at bounding box center [461, 115] width 241 height 26
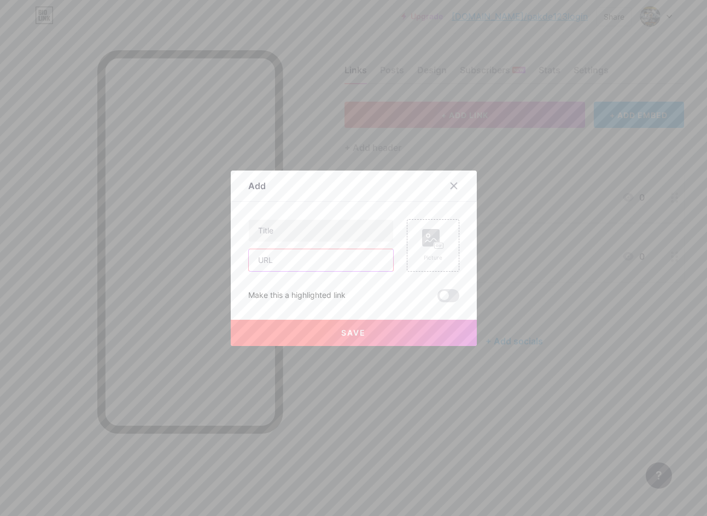
click at [294, 261] on input "text" at bounding box center [321, 260] width 144 height 22
paste input "[URL][DOMAIN_NAME]"
type input "[URL][DOMAIN_NAME]"
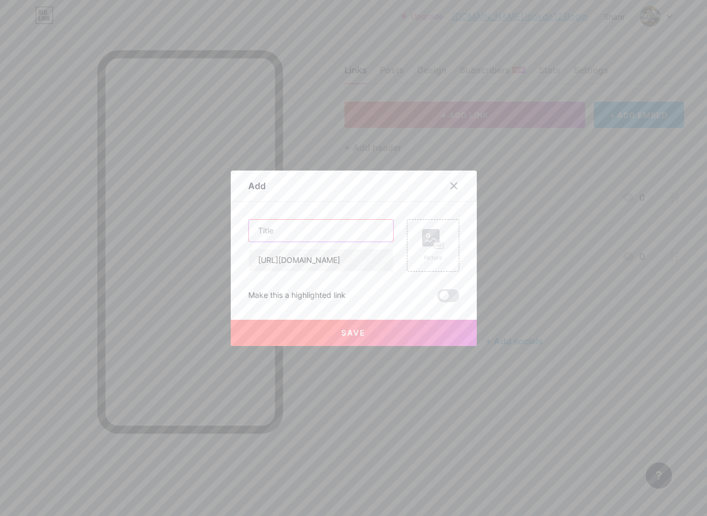
click at [295, 229] on input "text" at bounding box center [321, 231] width 144 height 22
paste input "Link Alternatif 1 Pakde123"
type input "Link Alternatif 1 Pakde123"
click at [434, 243] on rect at bounding box center [438, 245] width 9 height 5
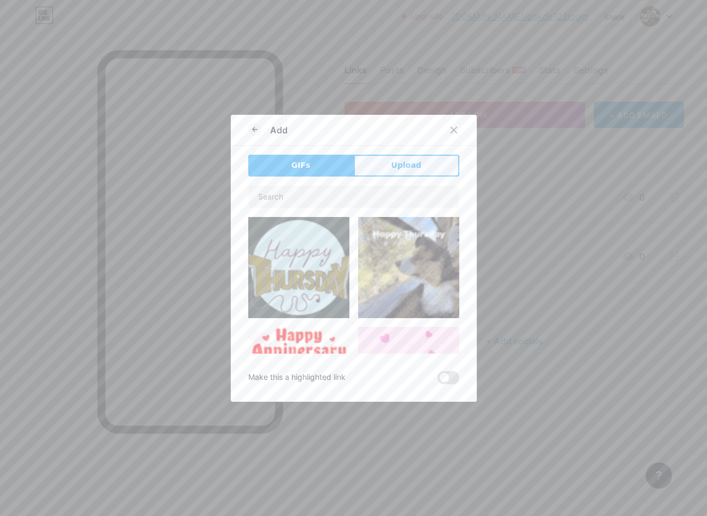
click at [387, 167] on button "Upload" at bounding box center [407, 166] width 106 height 22
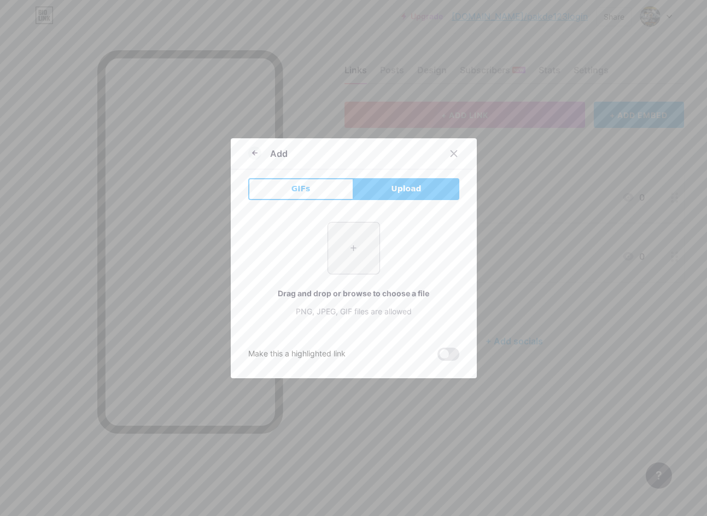
click at [349, 249] on input "file" at bounding box center [353, 248] width 51 height 51
type input "C:\fakepath\signal-2025-08-12-171711_003.png"
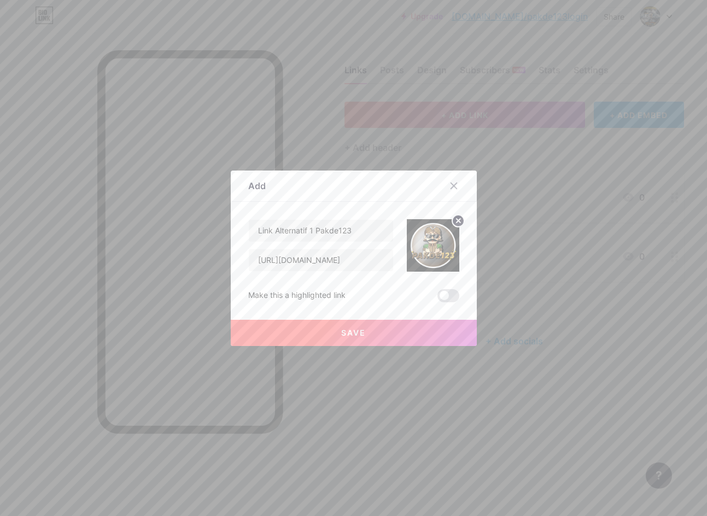
click at [337, 326] on button "Save" at bounding box center [354, 333] width 246 height 26
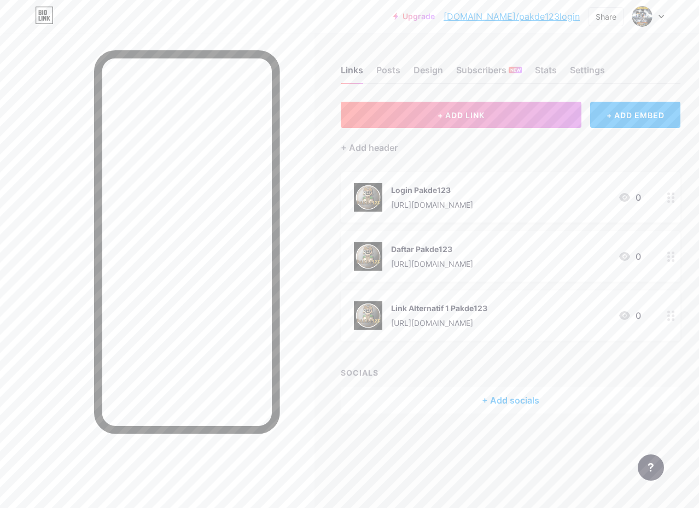
click at [430, 100] on div "Links Posts Design Subscribers NEW Stats Settings + ADD LINK + ADD EMBED + Add …" at bounding box center [363, 250] width 726 height 435
click at [427, 119] on button "+ ADD LINK" at bounding box center [461, 115] width 241 height 26
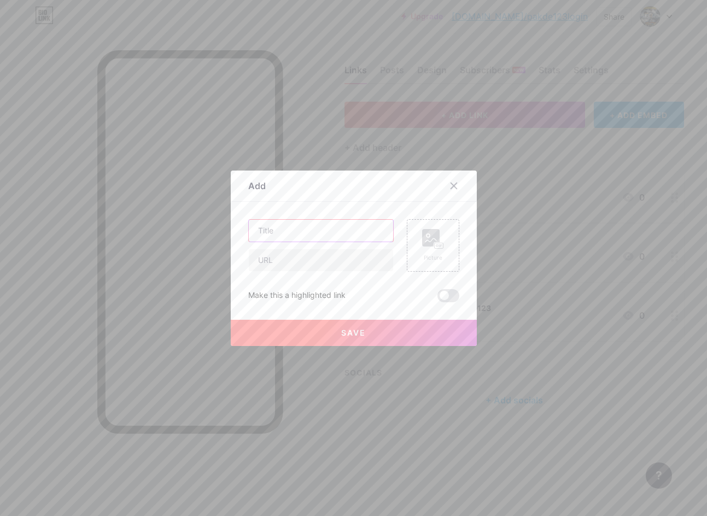
click at [305, 237] on input "text" at bounding box center [321, 231] width 144 height 22
paste input "Link Alternatif 2 Pakde123"
type input "Link Alternatif 2 Pakde123"
click at [296, 247] on div "Link Alternatif 2 Pakde123" at bounding box center [320, 245] width 145 height 52
click at [299, 256] on input "text" at bounding box center [321, 260] width 144 height 22
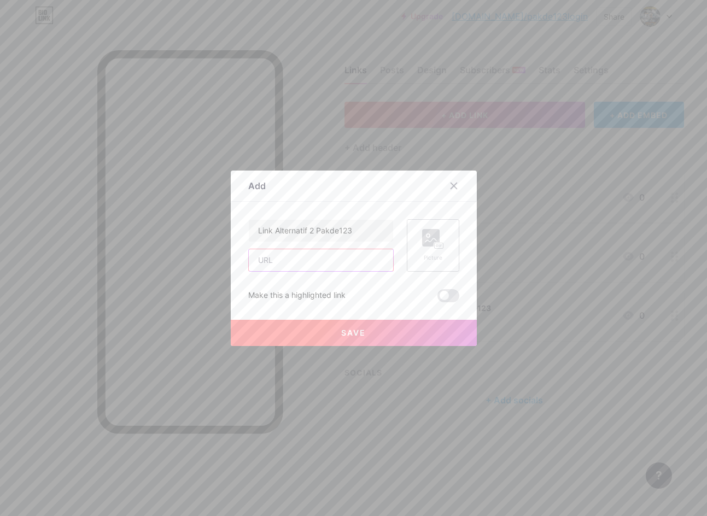
paste input "[URL][DOMAIN_NAME]"
type input "[URL][DOMAIN_NAME]"
click at [422, 240] on rect at bounding box center [430, 237] width 17 height 17
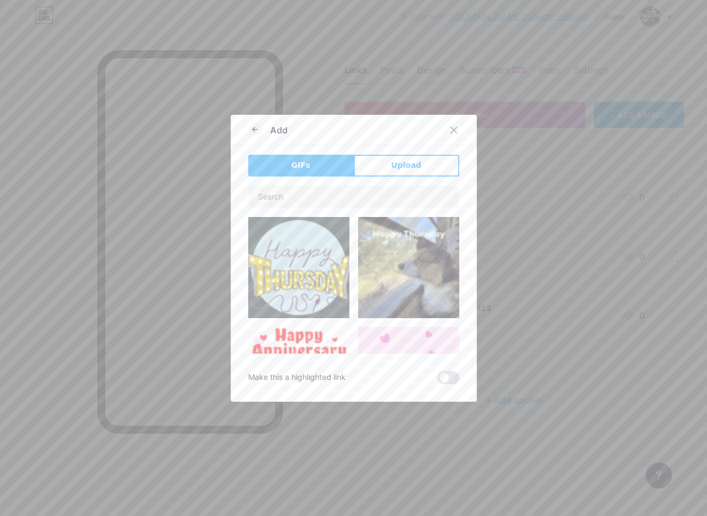
click at [408, 177] on div "GIFs Upload Content YouTube Play YouTube video without leaving your page. ADD V…" at bounding box center [353, 270] width 211 height 230
click at [411, 168] on span "Upload" at bounding box center [406, 165] width 30 height 11
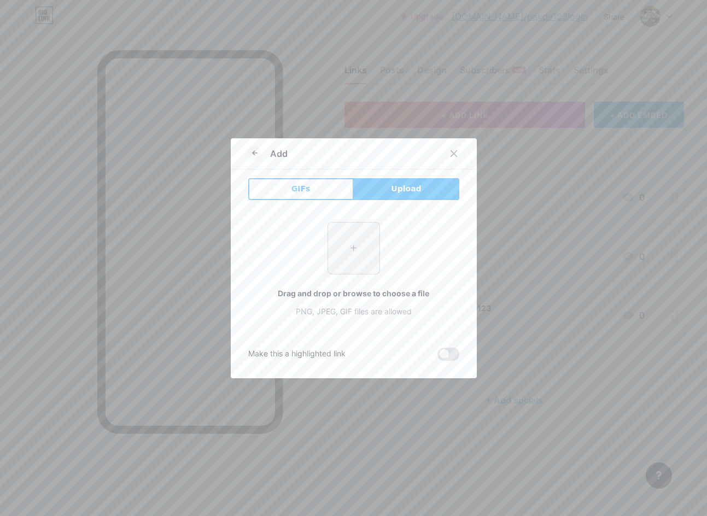
click at [357, 242] on input "file" at bounding box center [353, 248] width 51 height 51
type input "C:\fakepath\Lucky!.png"
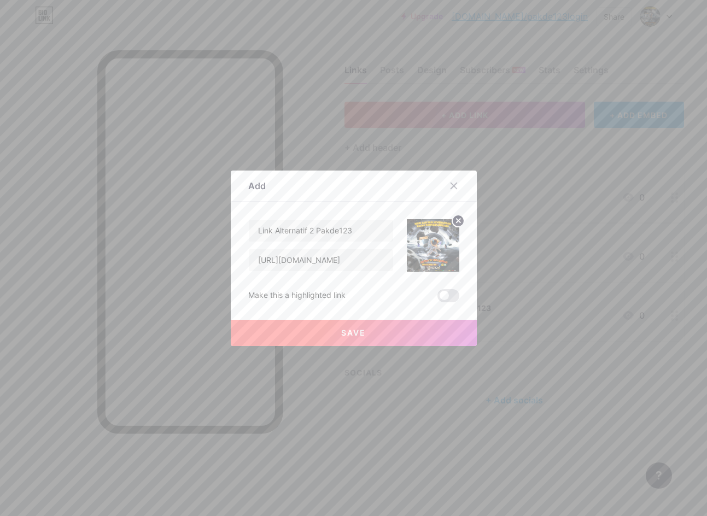
click at [357, 334] on span "Save" at bounding box center [353, 332] width 25 height 9
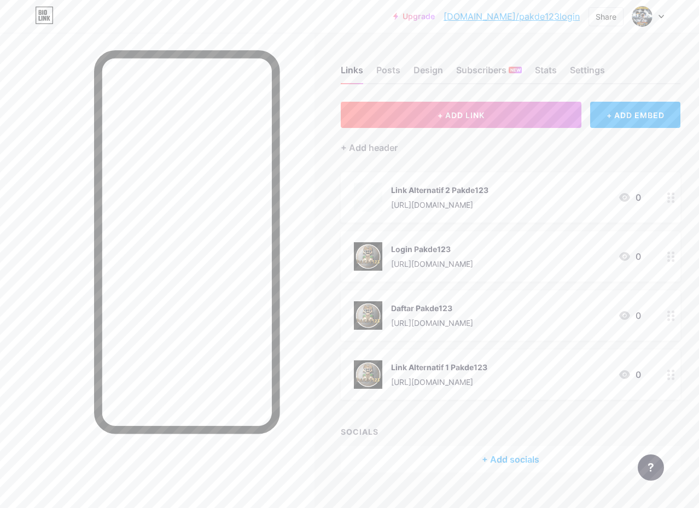
click at [674, 199] on icon at bounding box center [671, 197] width 8 height 10
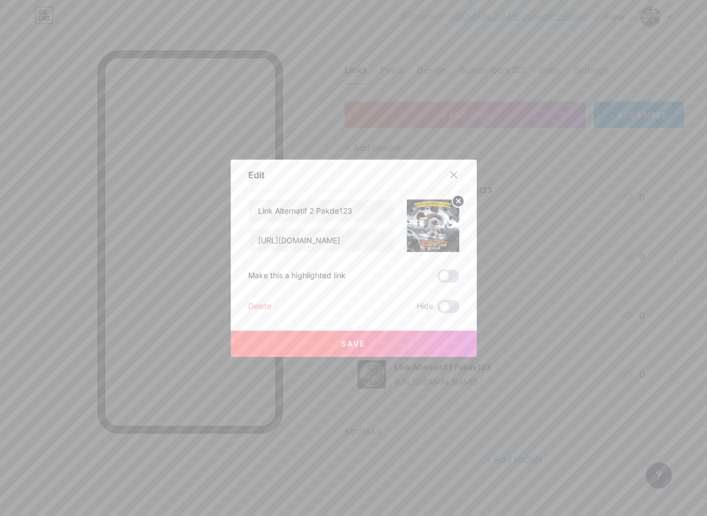
click at [439, 230] on img at bounding box center [433, 226] width 52 height 52
click at [452, 203] on circle at bounding box center [458, 201] width 12 height 12
click at [422, 227] on icon at bounding box center [433, 219] width 22 height 20
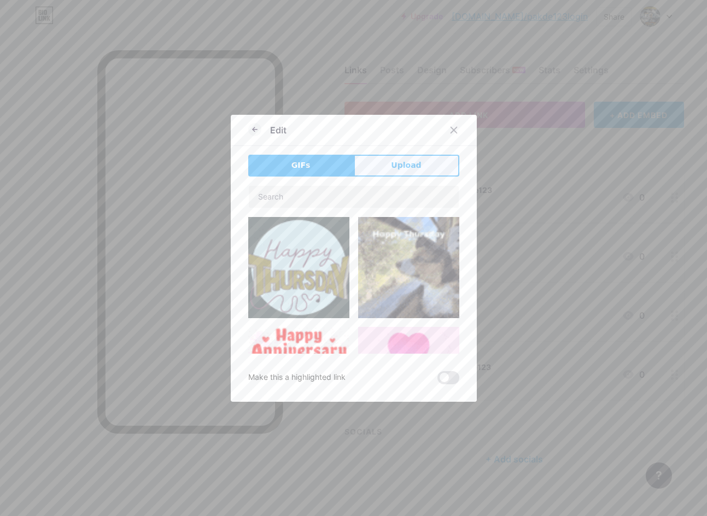
click at [411, 168] on span "Upload" at bounding box center [406, 165] width 30 height 11
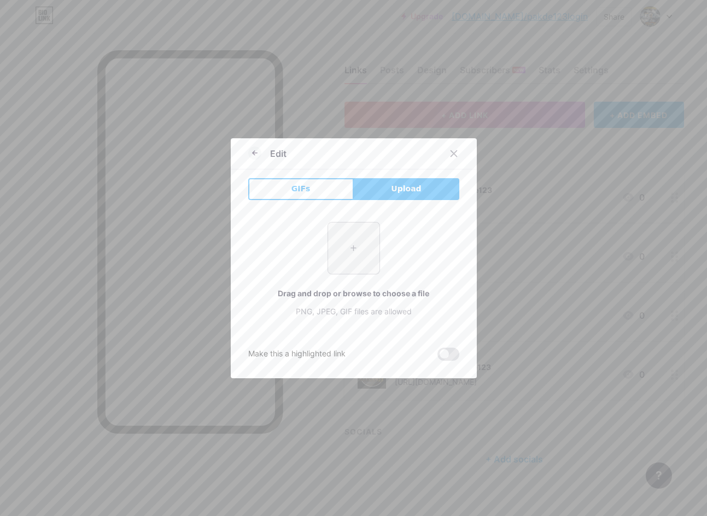
click at [354, 258] on input "file" at bounding box center [353, 248] width 51 height 51
type input "C:\fakepath\signal-2025-08-12-171711_003.png"
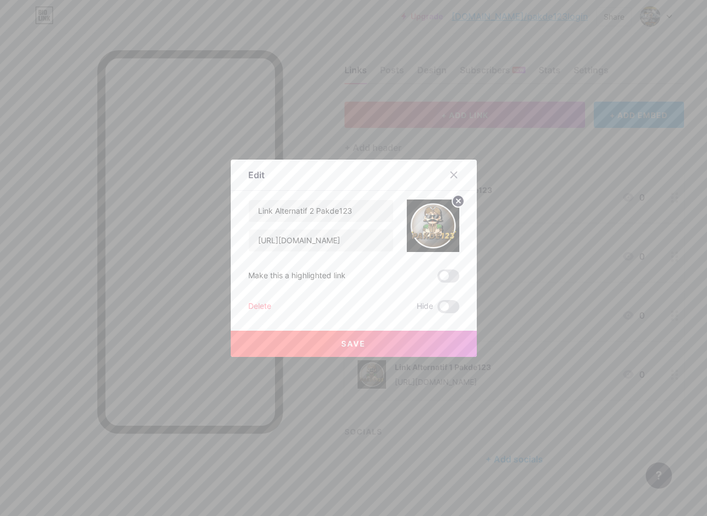
click at [348, 340] on span "Save" at bounding box center [353, 343] width 25 height 9
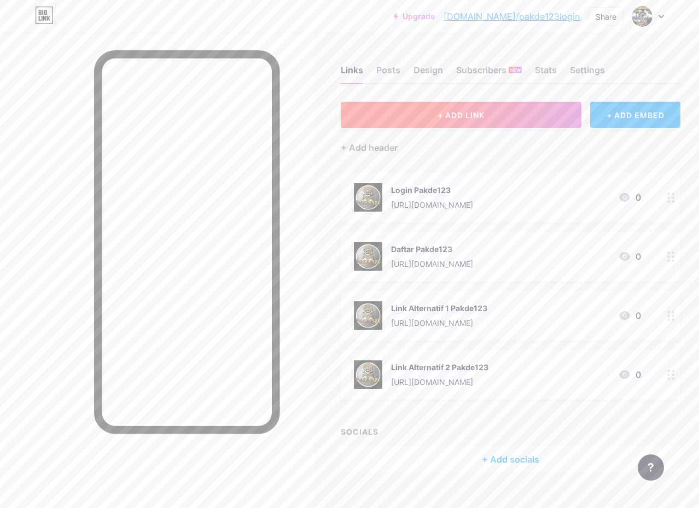
click at [445, 122] on button "+ ADD LINK" at bounding box center [461, 115] width 241 height 26
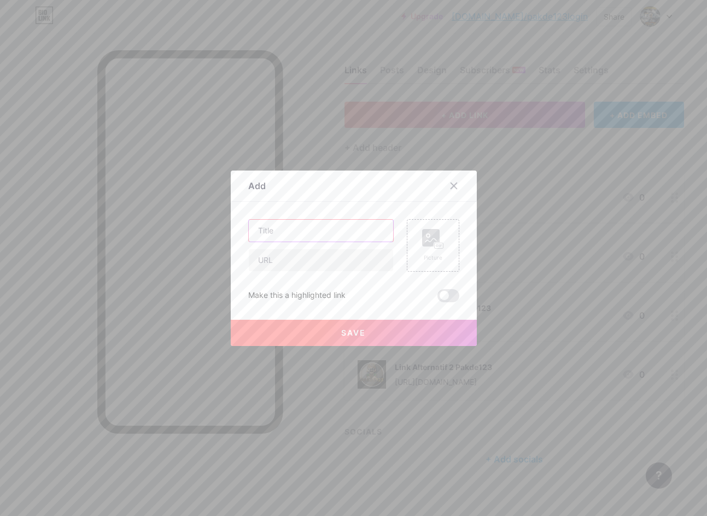
click at [338, 236] on input "text" at bounding box center [321, 231] width 144 height 22
paste input "Livechat Pakde123"
type input "Livechat Pakde123"
click at [331, 260] on input "text" at bounding box center [321, 260] width 144 height 22
paste input "[URL][DOMAIN_NAME]"
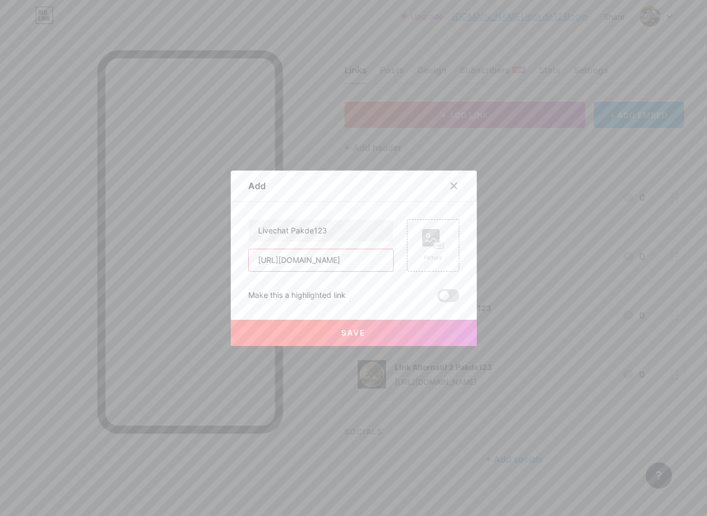
scroll to position [0, 25]
type input "[URL][DOMAIN_NAME]"
click at [422, 236] on rect at bounding box center [430, 237] width 17 height 17
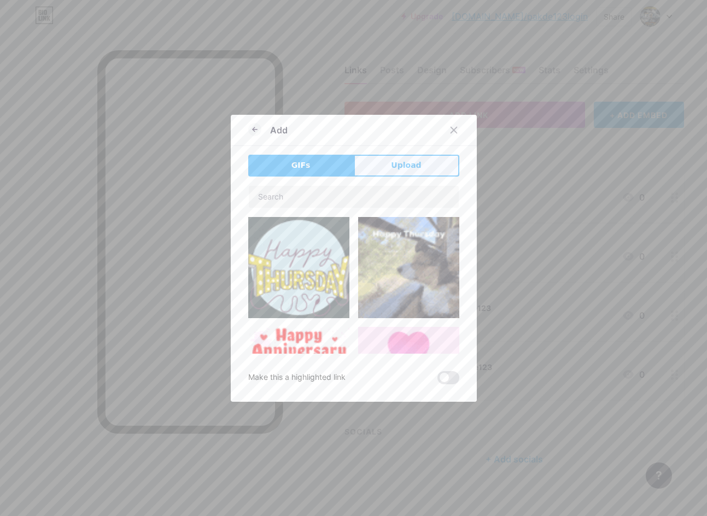
click at [405, 155] on button "Upload" at bounding box center [407, 166] width 106 height 22
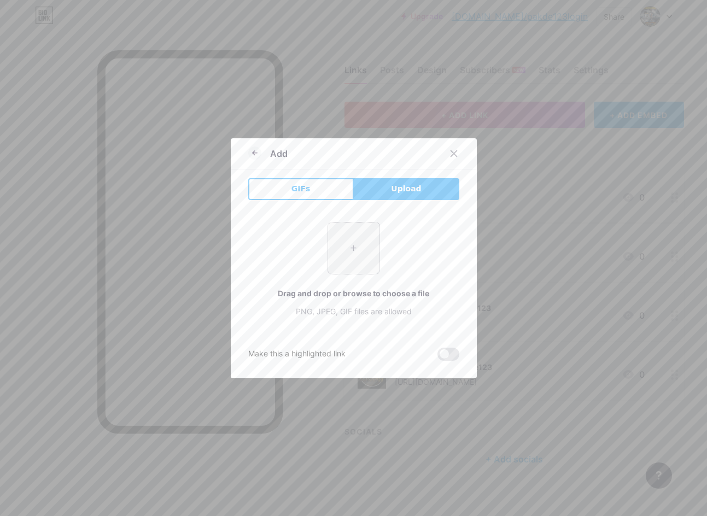
click at [358, 248] on input "file" at bounding box center [353, 248] width 51 height 51
type input "C:\fakepath\signal-2025-08-12-171711_003.png"
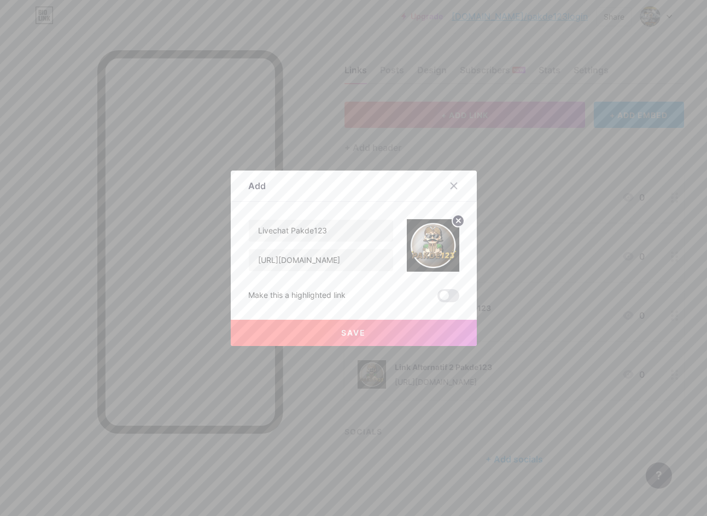
click at [355, 323] on button "Save" at bounding box center [354, 333] width 246 height 26
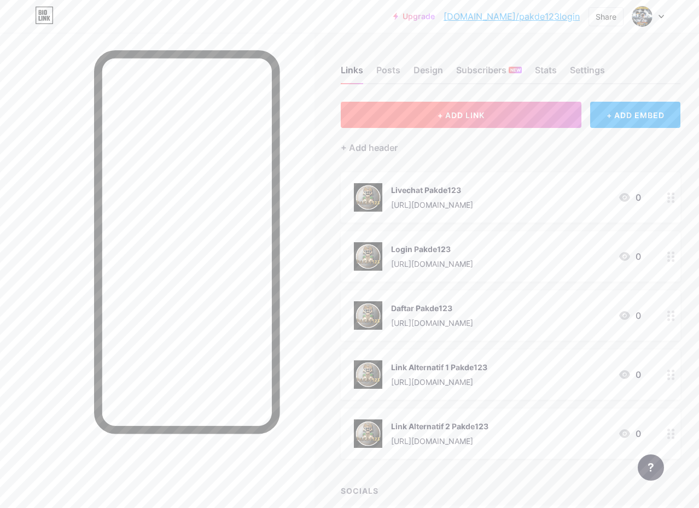
click at [451, 119] on span "+ ADD LINK" at bounding box center [460, 114] width 47 height 9
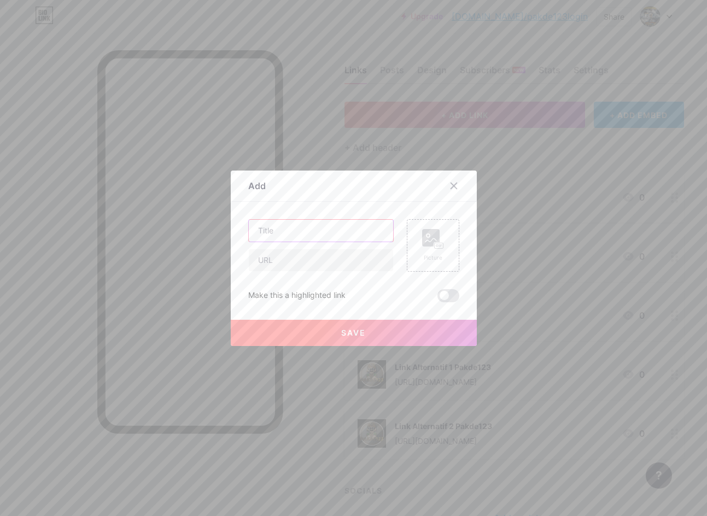
click at [306, 236] on input "text" at bounding box center [321, 231] width 144 height 22
paste input "Wa Official Pakde123"
type input "Wa Official Pakde123"
click at [324, 260] on input "text" at bounding box center [321, 260] width 144 height 22
paste input "[URL][DOMAIN_NAME]"
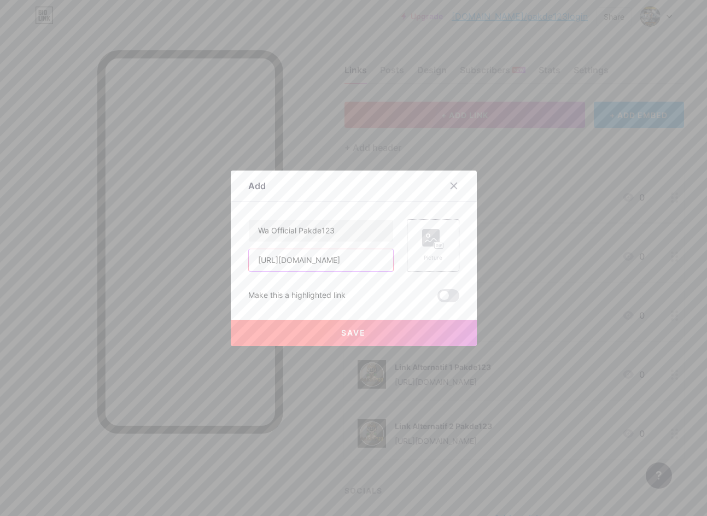
scroll to position [0, 7]
type input "[URL][DOMAIN_NAME]"
click at [423, 245] on rect at bounding box center [430, 237] width 17 height 17
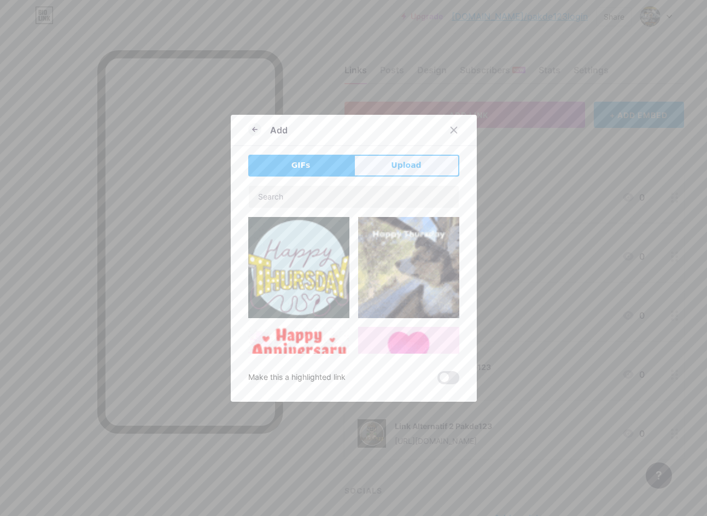
click at [371, 163] on button "Upload" at bounding box center [407, 166] width 106 height 22
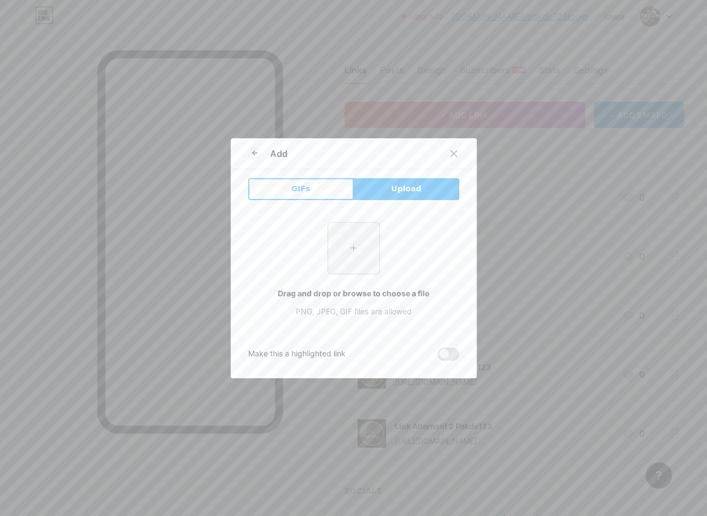
click at [349, 240] on input "file" at bounding box center [353, 248] width 51 height 51
type input "C:\fakepath\signal-2025-08-12-171711_003.png"
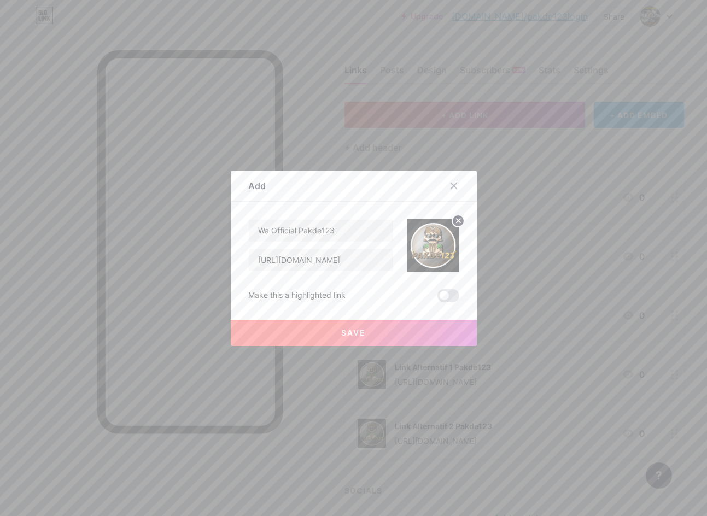
click at [358, 338] on button "Save" at bounding box center [354, 333] width 246 height 26
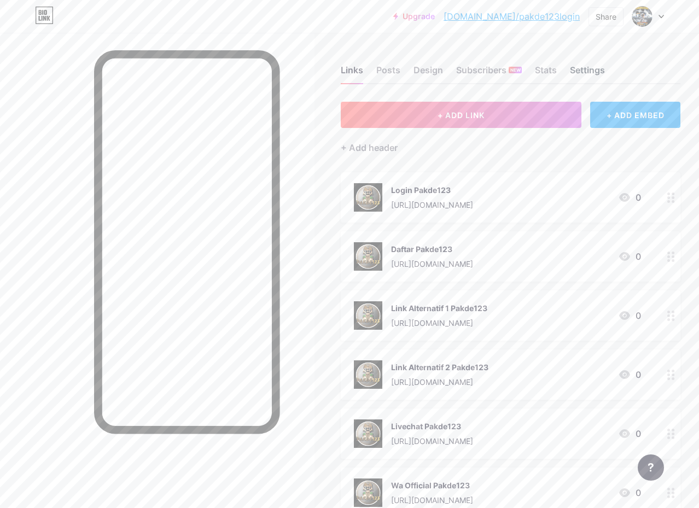
click at [596, 71] on div "Settings" at bounding box center [587, 73] width 35 height 20
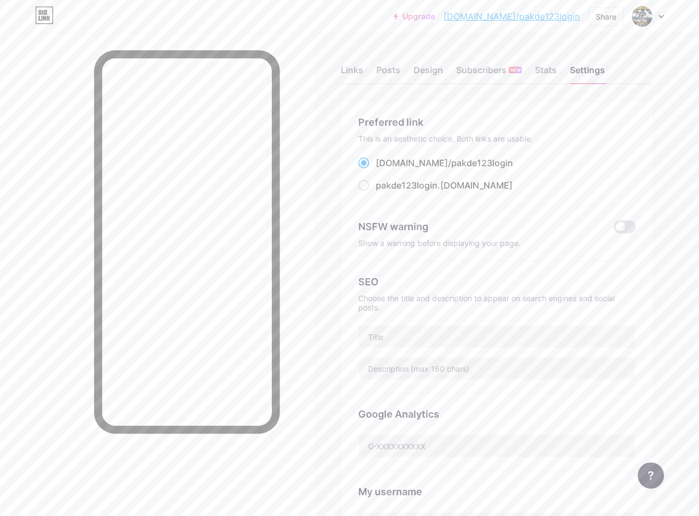
click at [561, 71] on div "Links Posts Design Subscribers NEW Stats Settings" at bounding box center [497, 65] width 312 height 38
click at [539, 68] on div "Stats" at bounding box center [546, 73] width 22 height 20
click at [491, 69] on div "Subscribers NEW" at bounding box center [489, 73] width 66 height 20
